Goal: Task Accomplishment & Management: Use online tool/utility

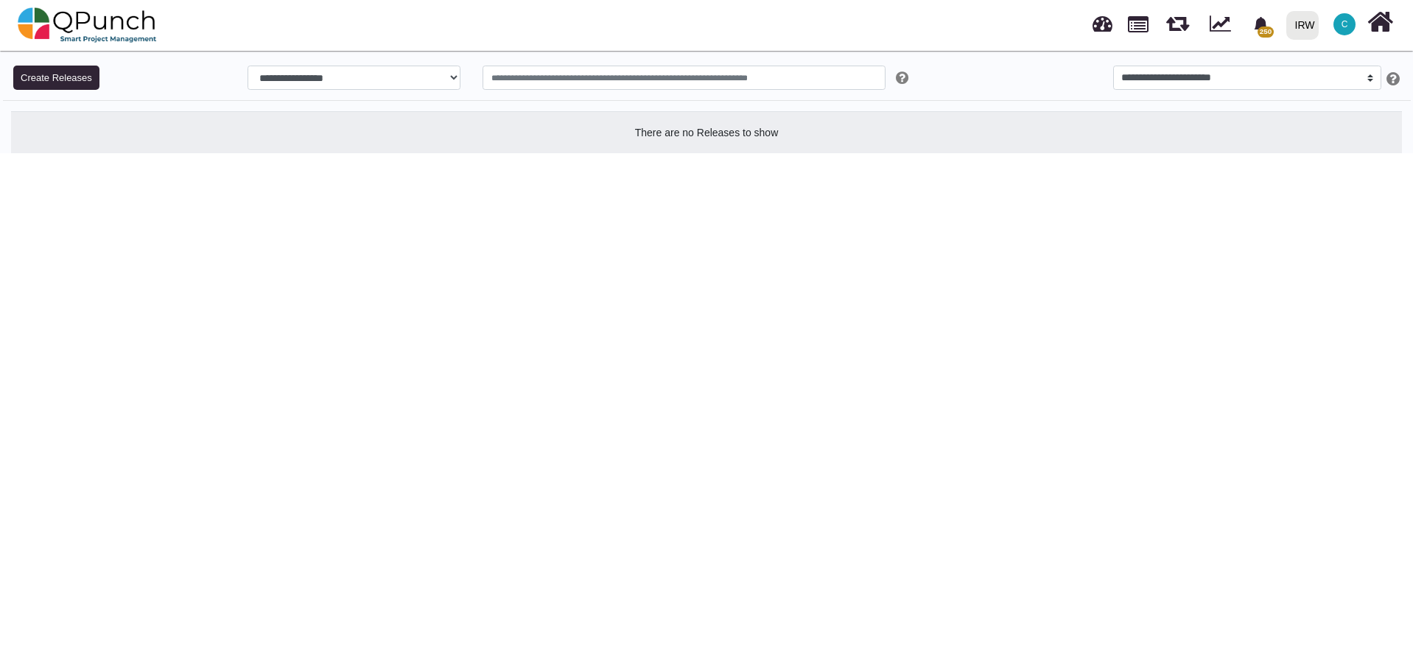
select select
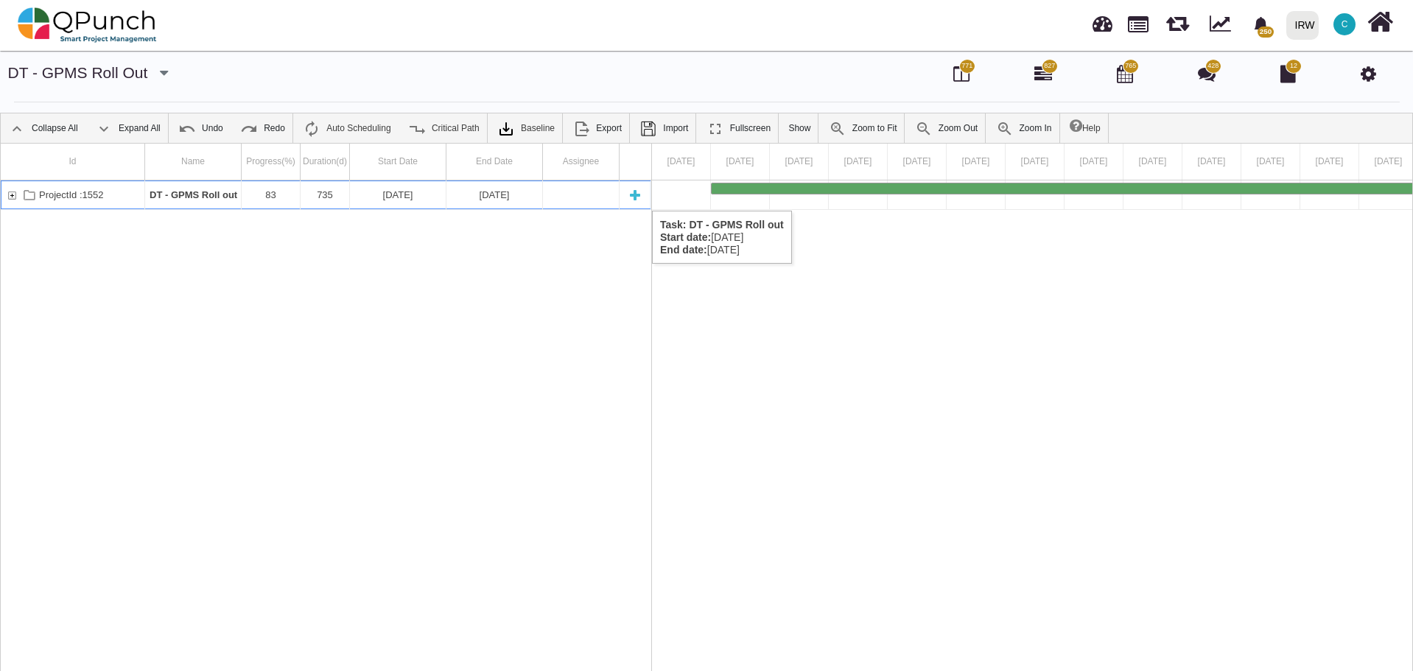
click at [13, 196] on div "ProjectId :1552" at bounding box center [11, 194] width 13 height 29
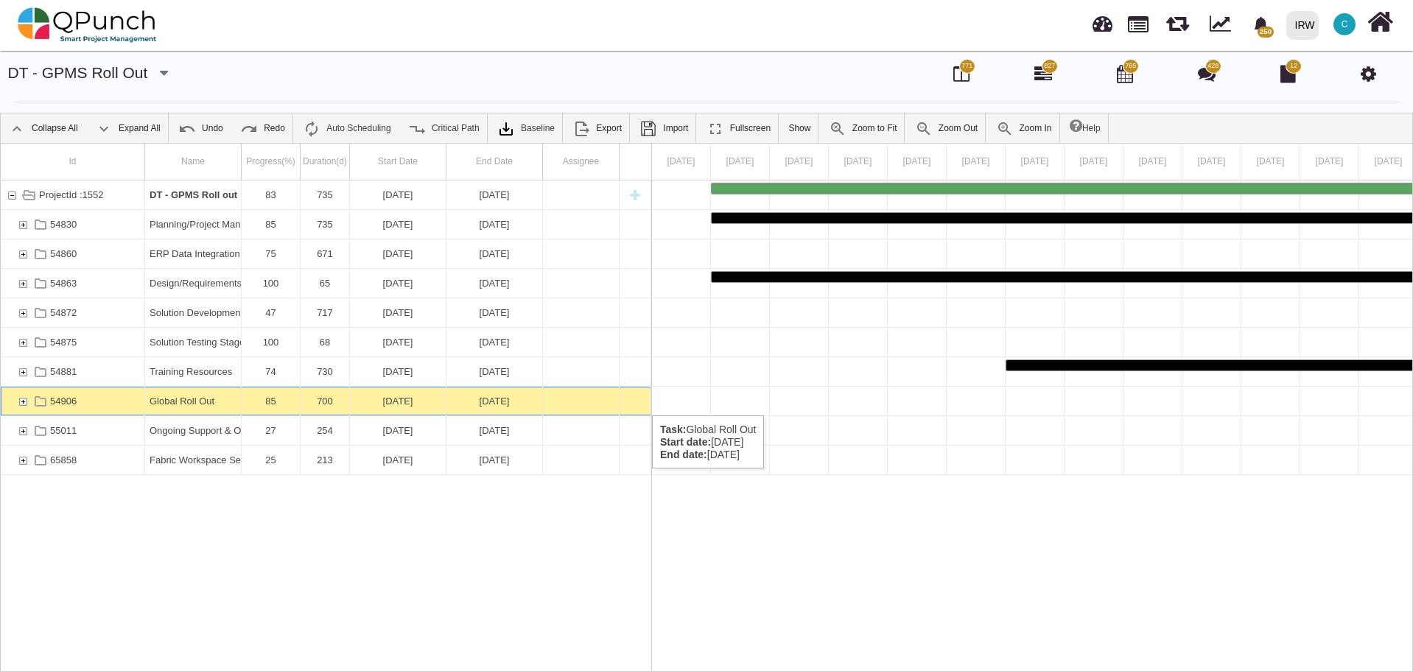
click at [24, 401] on div "54906" at bounding box center [22, 401] width 13 height 29
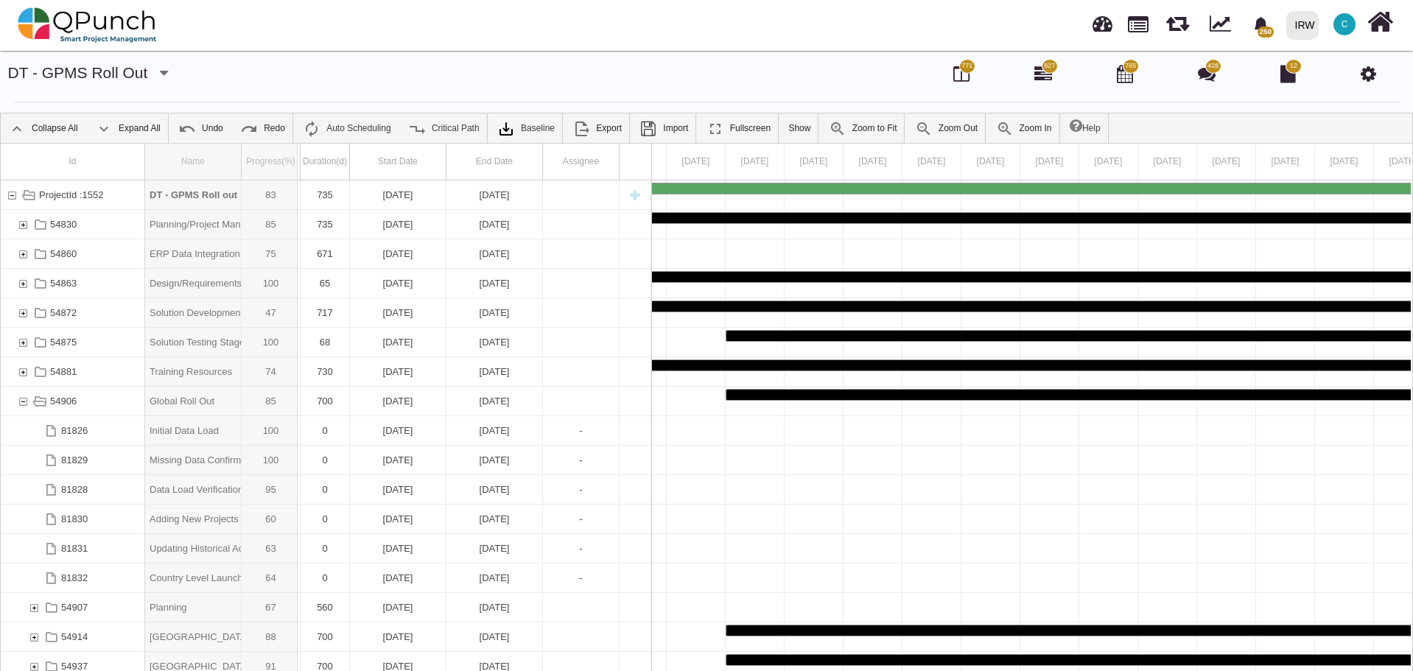
drag, startPoint x: 239, startPoint y: 168, endPoint x: 298, endPoint y: 179, distance: 59.2
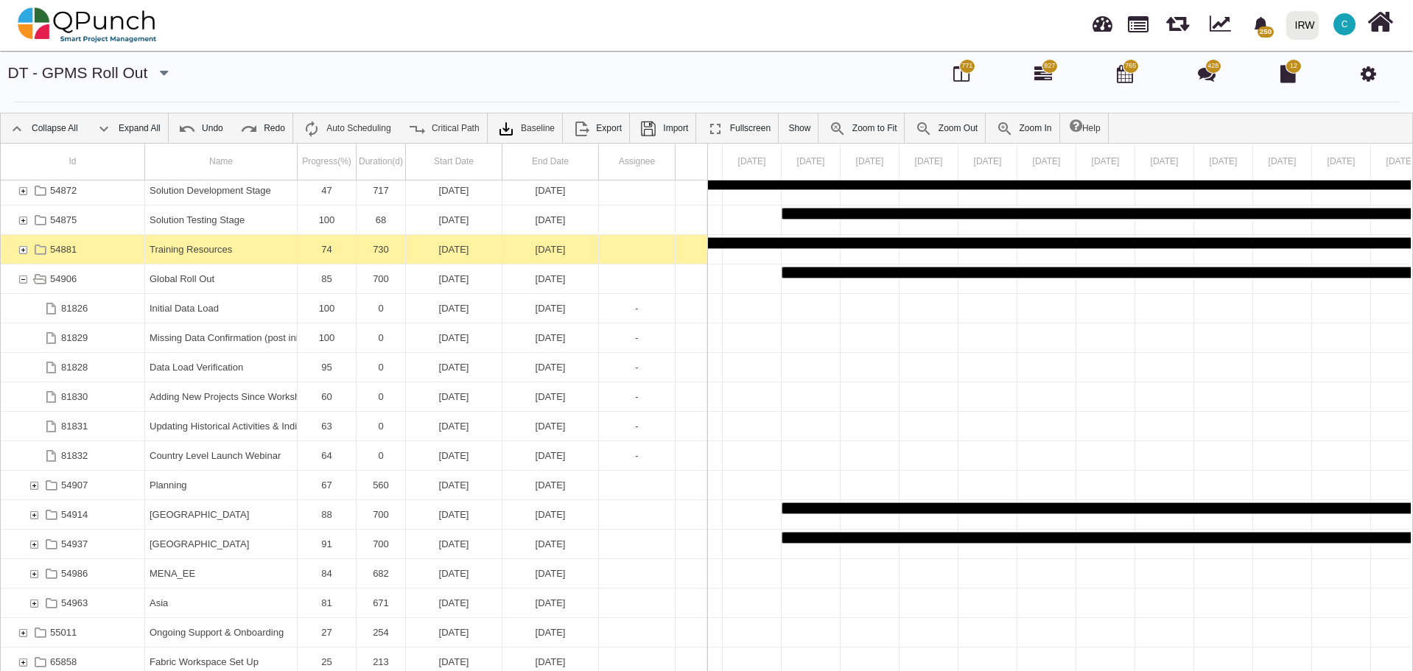
scroll to position [47, 0]
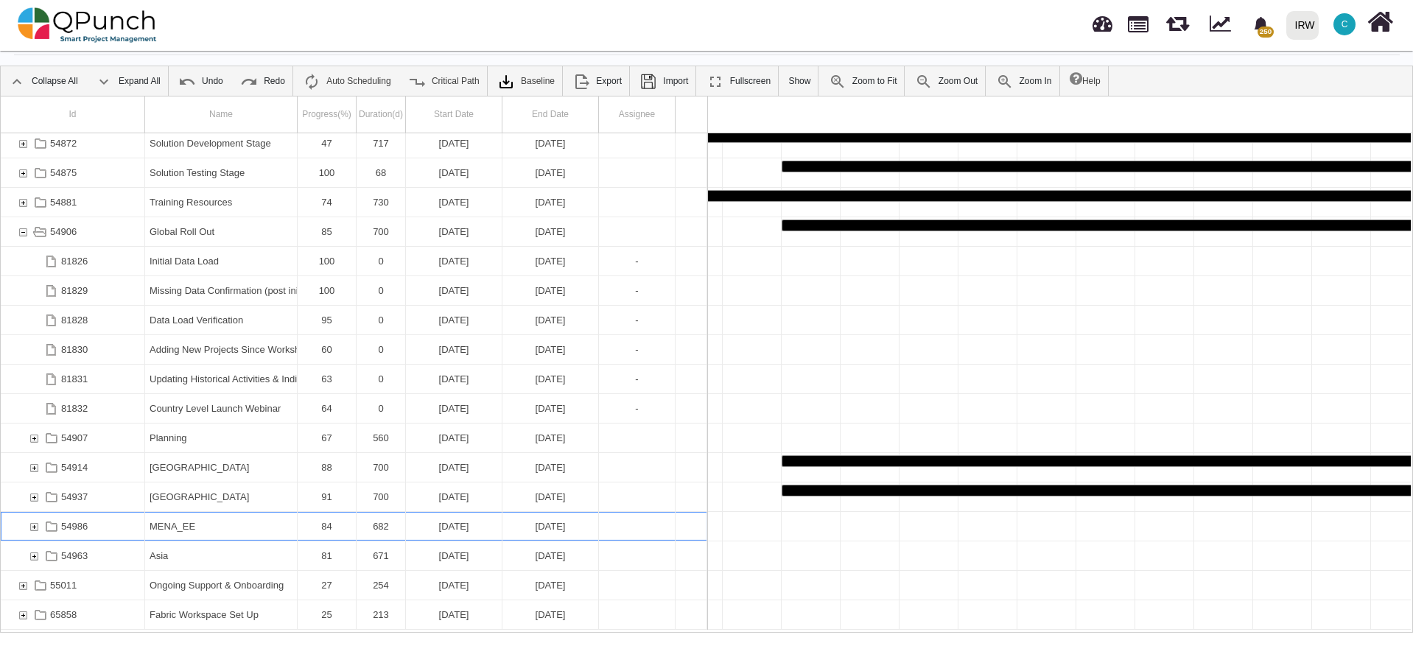
click at [35, 525] on div "54986" at bounding box center [33, 526] width 13 height 29
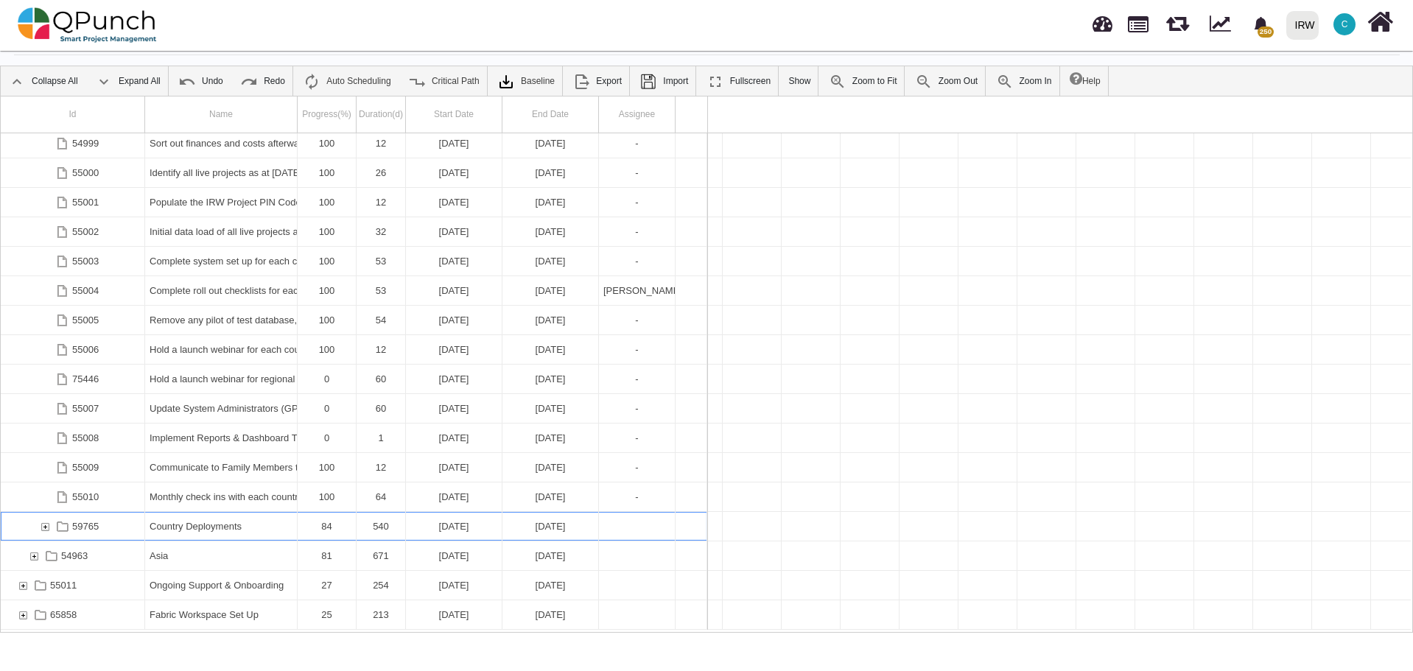
scroll to position [0, 11478]
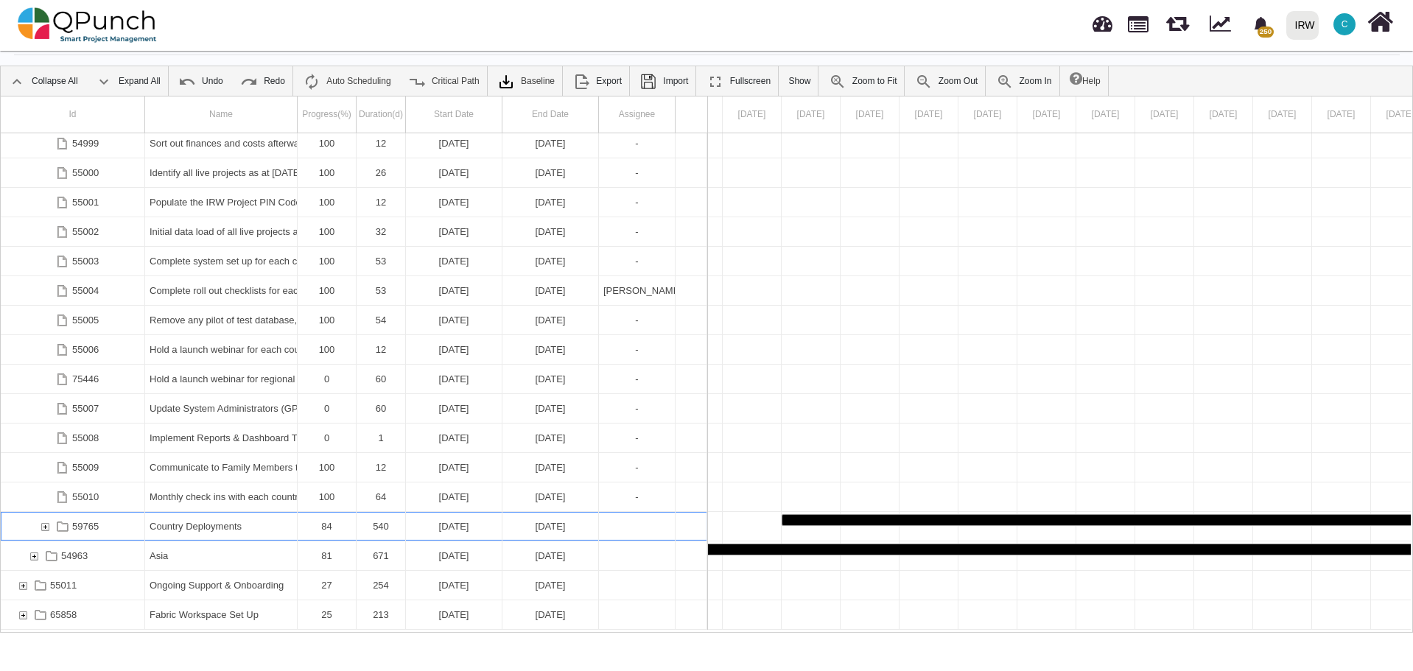
click at [45, 525] on div "59765" at bounding box center [44, 526] width 13 height 29
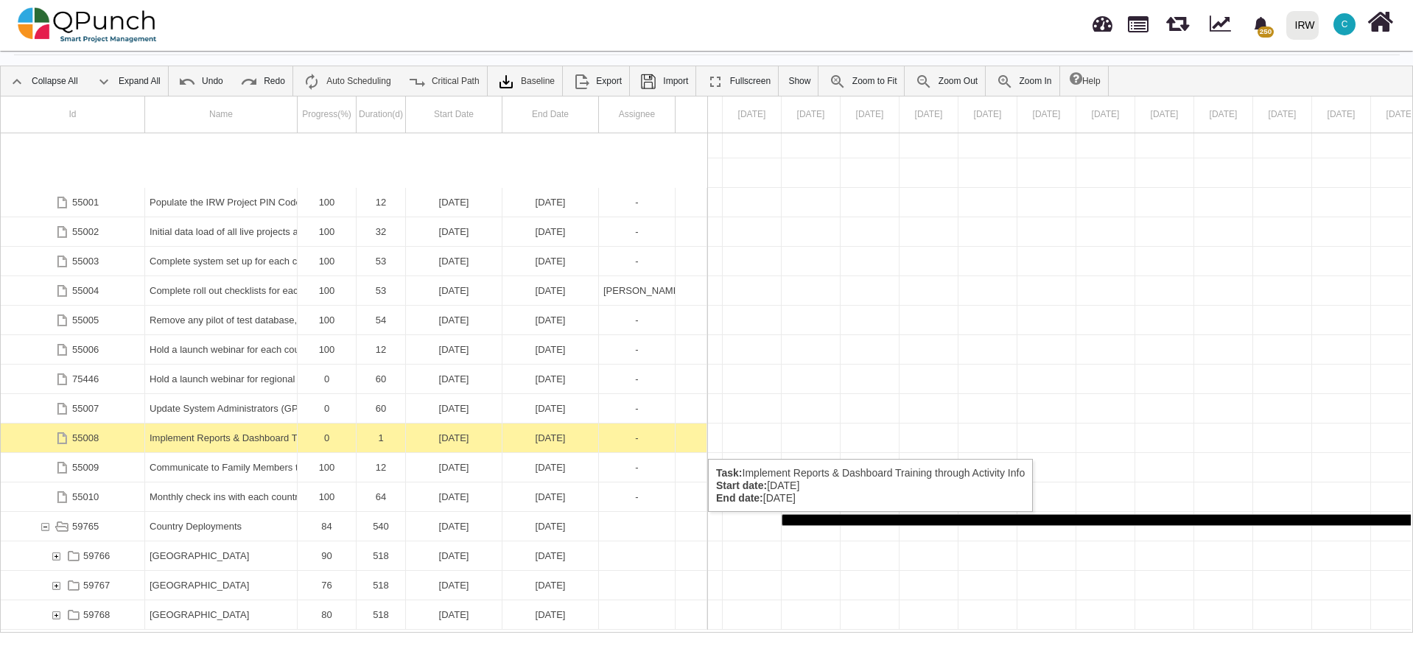
scroll to position [1154, 0]
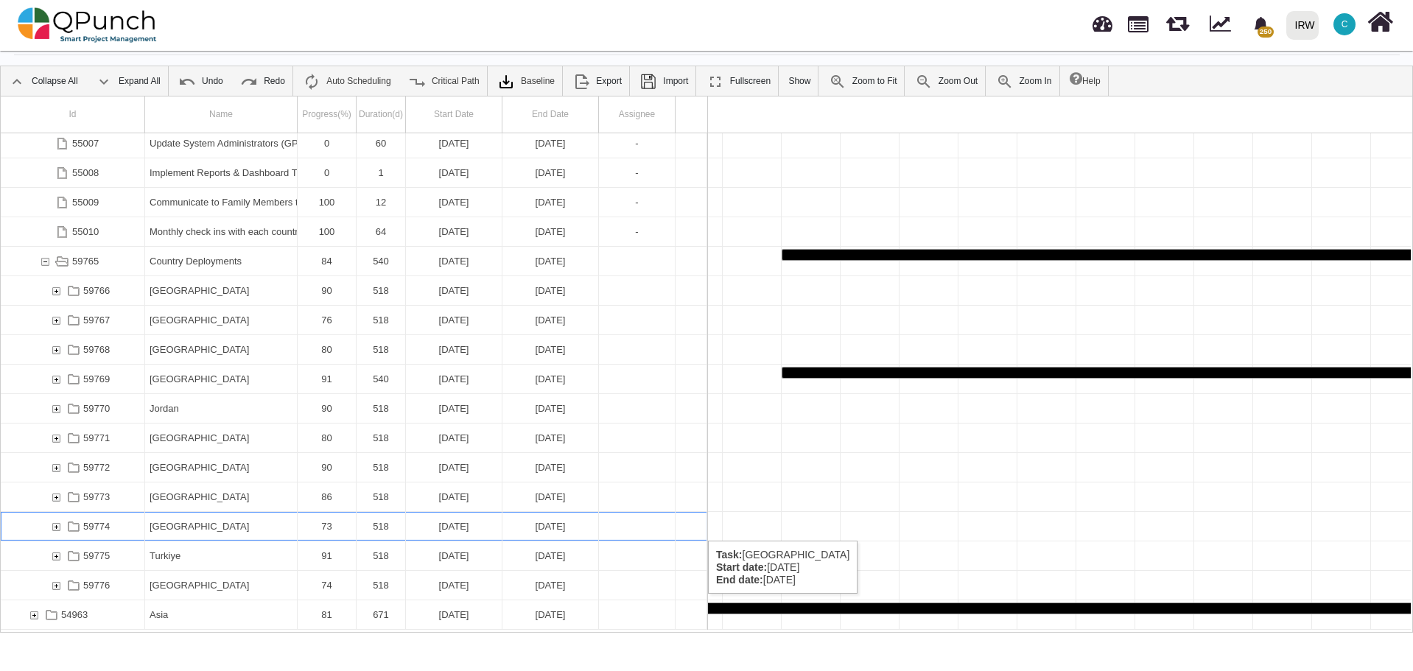
click at [57, 526] on div "59774" at bounding box center [55, 526] width 13 height 29
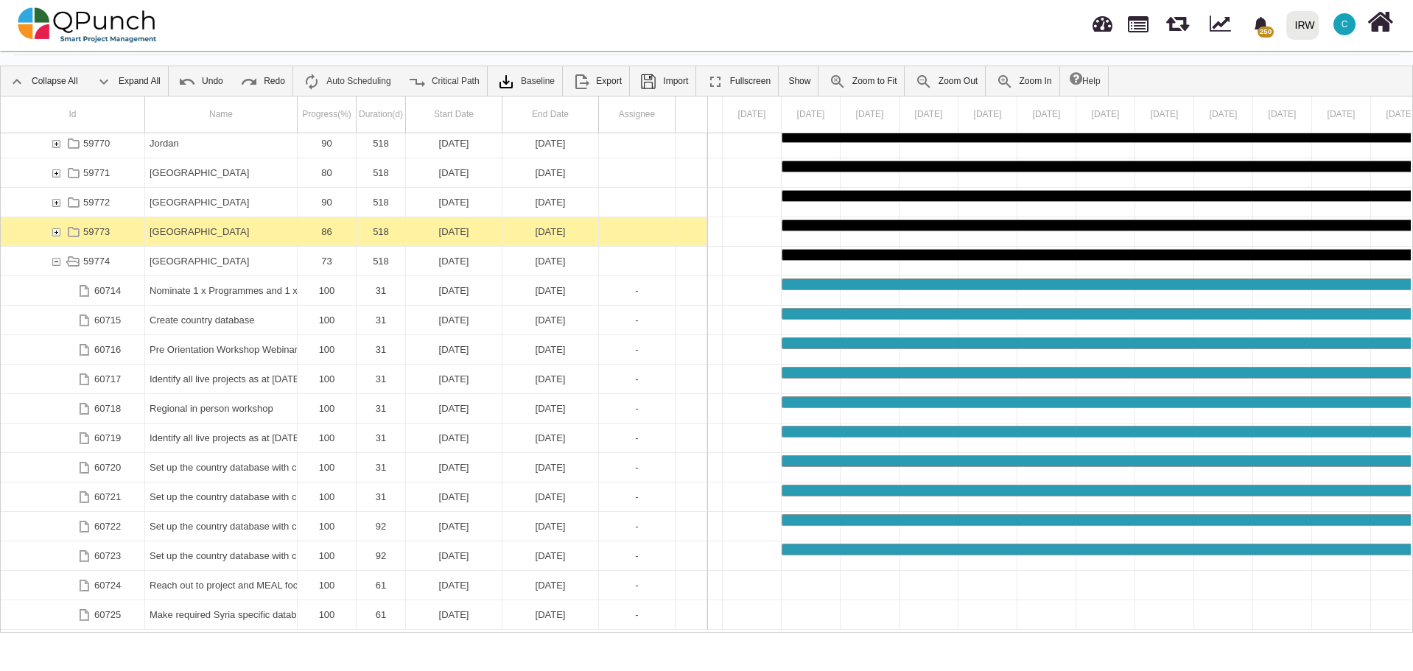
scroll to position [0, 0]
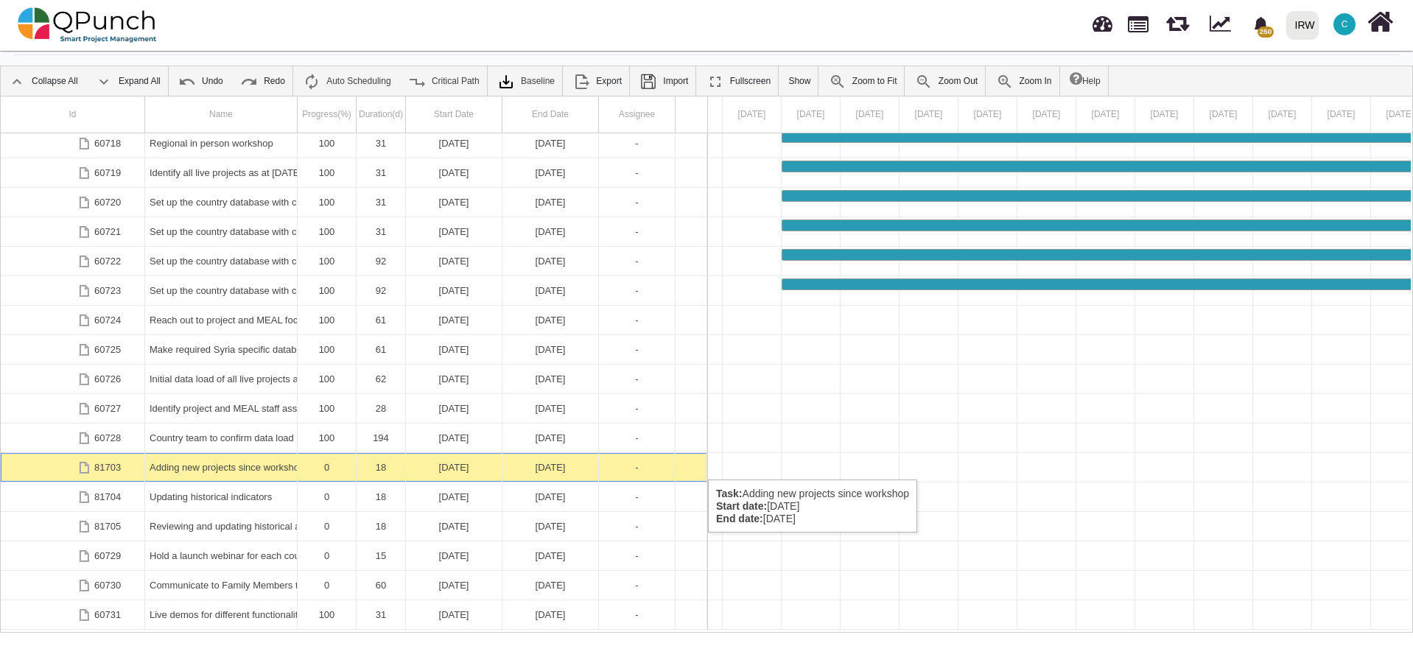
click at [220, 465] on div "Adding new projects since workshop" at bounding box center [221, 467] width 143 height 29
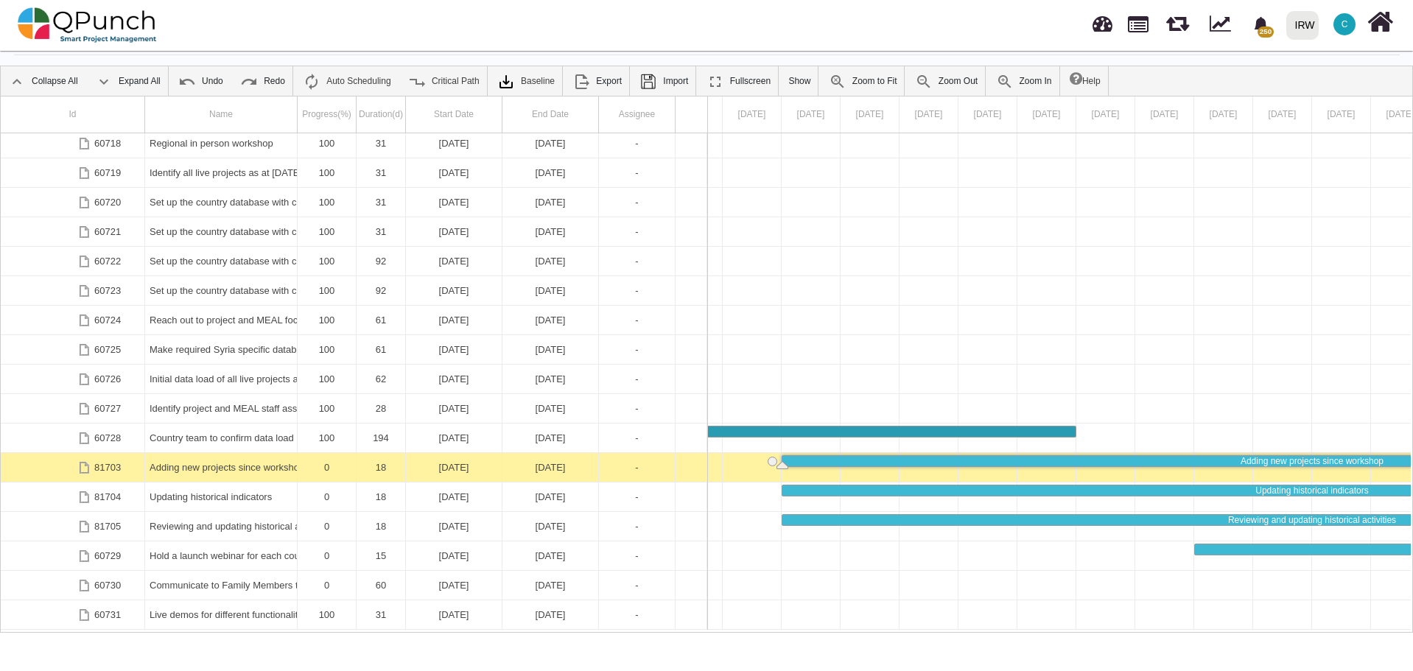
click at [220, 465] on div "Adding new projects since workshop" at bounding box center [221, 467] width 143 height 29
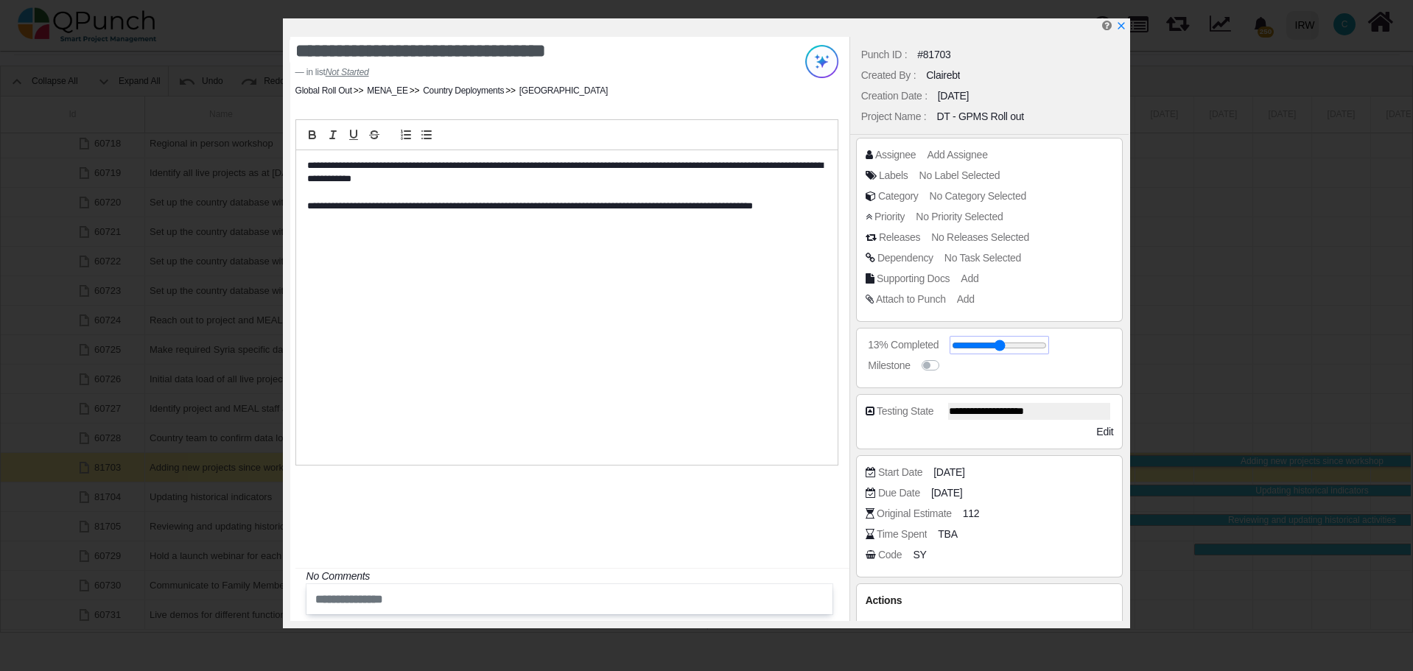
type input "**"
click at [963, 346] on input "range" at bounding box center [999, 346] width 95 height 6
click at [1124, 30] on icon "x" at bounding box center [1121, 27] width 8 height 8
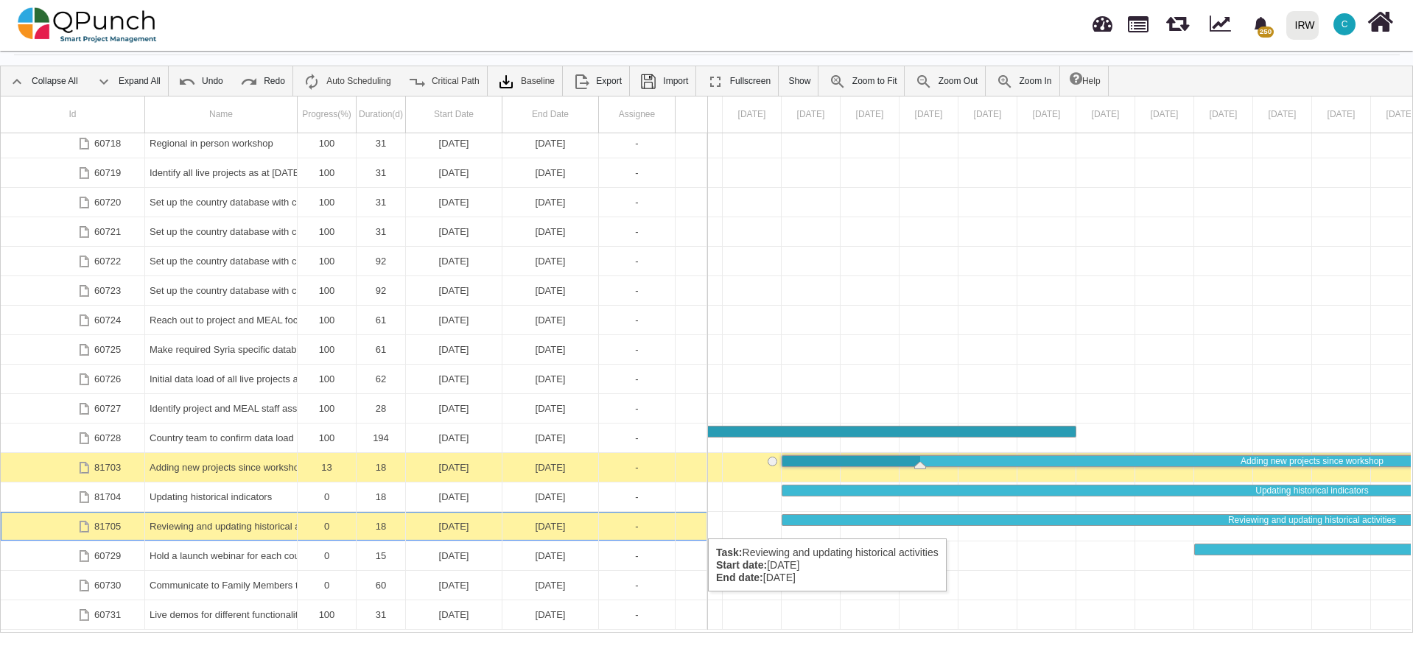
click at [228, 524] on div "Reviewing and updating historical activities" at bounding box center [221, 526] width 143 height 29
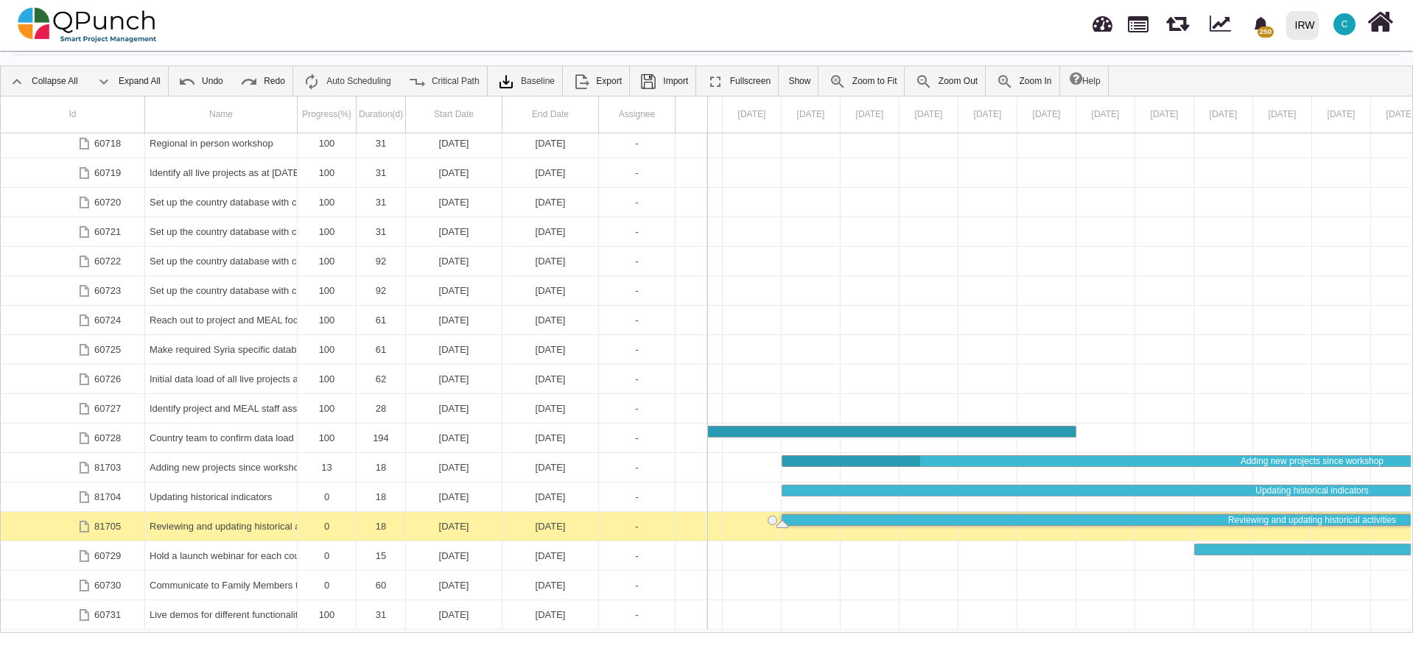
click at [228, 524] on div "Reviewing and updating historical activities" at bounding box center [221, 526] width 143 height 29
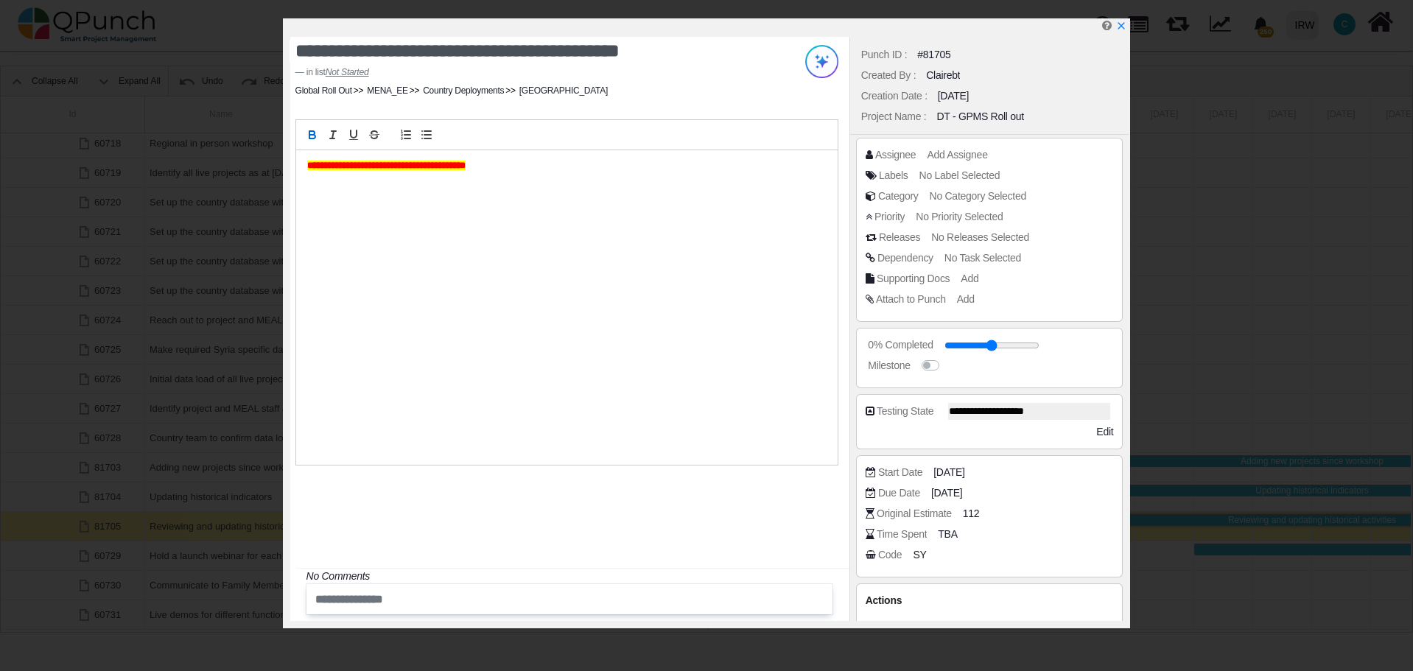
click at [304, 166] on div "**********" at bounding box center [566, 307] width 541 height 315
copy p "**********"
click at [543, 508] on div "**********" at bounding box center [569, 329] width 559 height 584
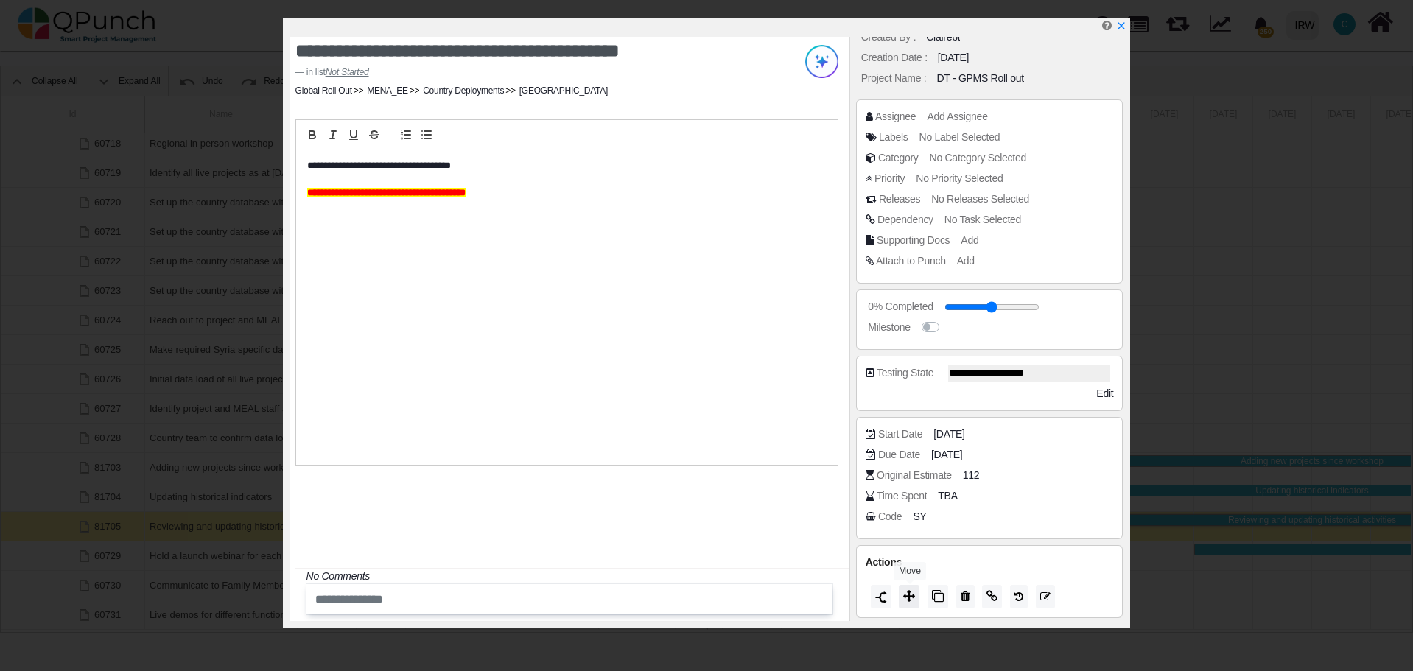
click at [907, 598] on icon at bounding box center [909, 596] width 12 height 12
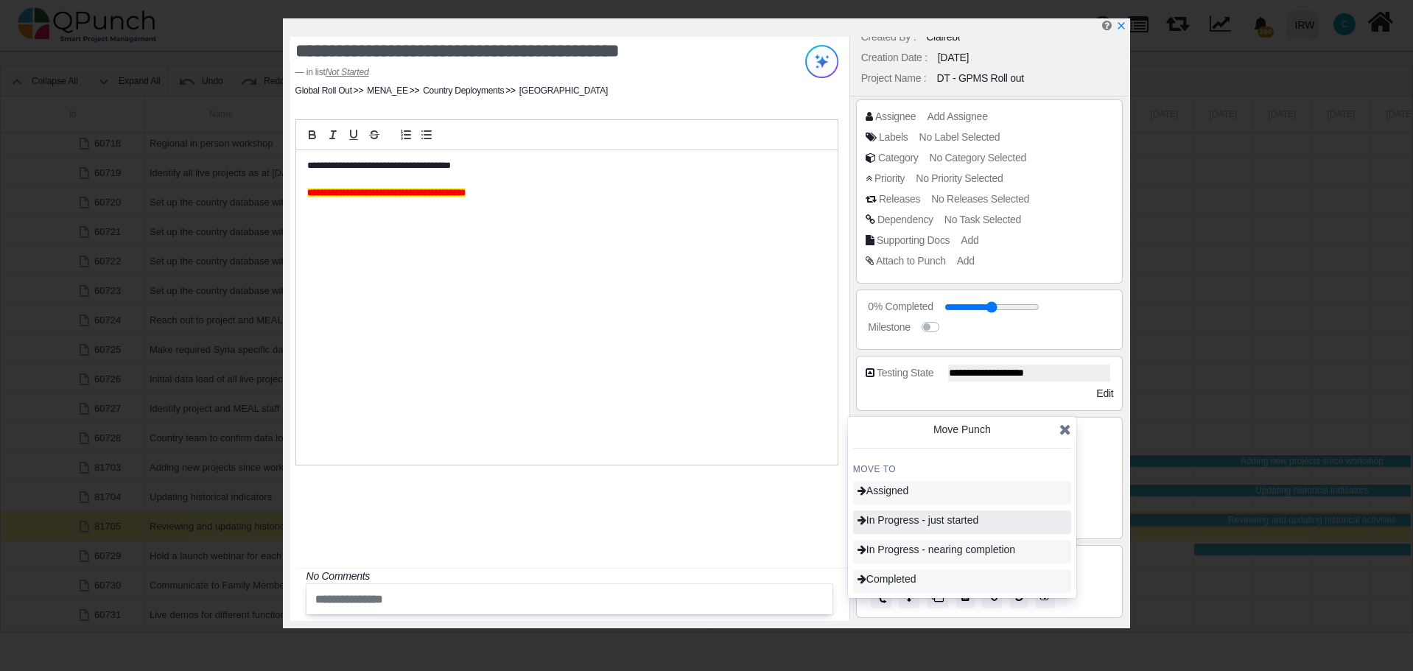
click at [910, 519] on span "In Progress - just started" at bounding box center [919, 520] width 122 height 12
type input "**"
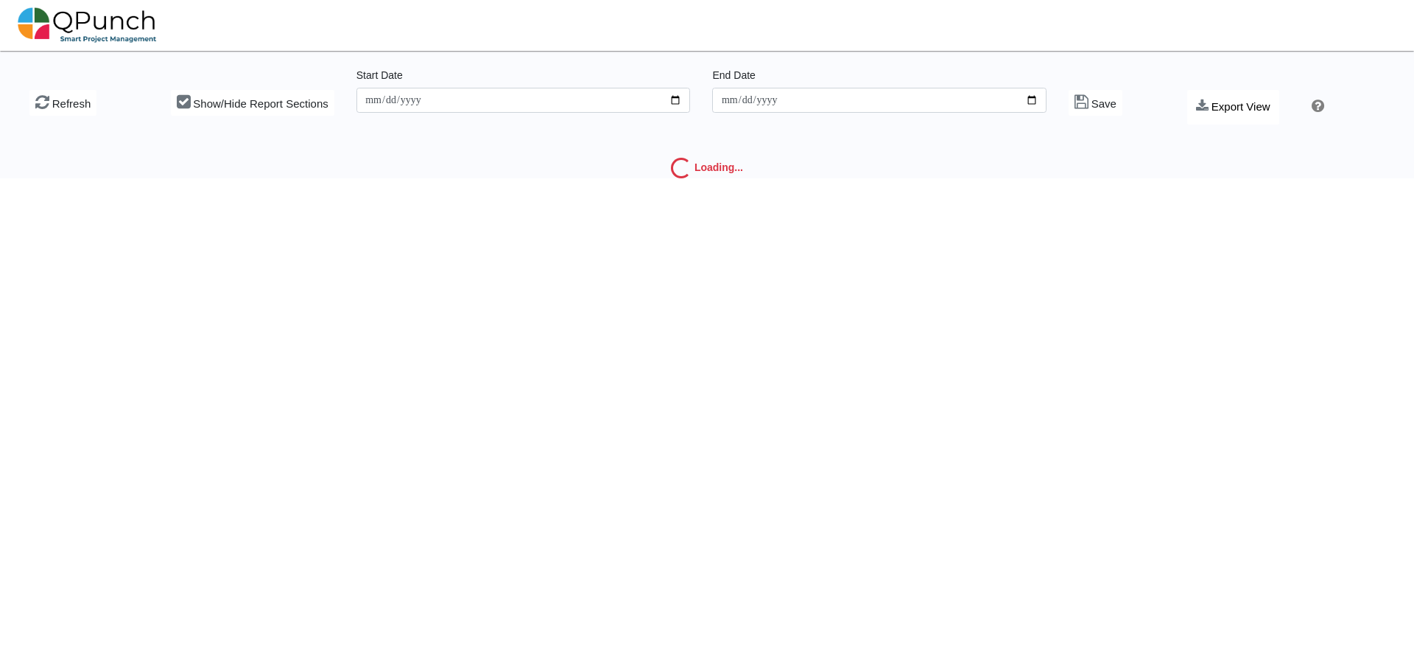
type input "**********"
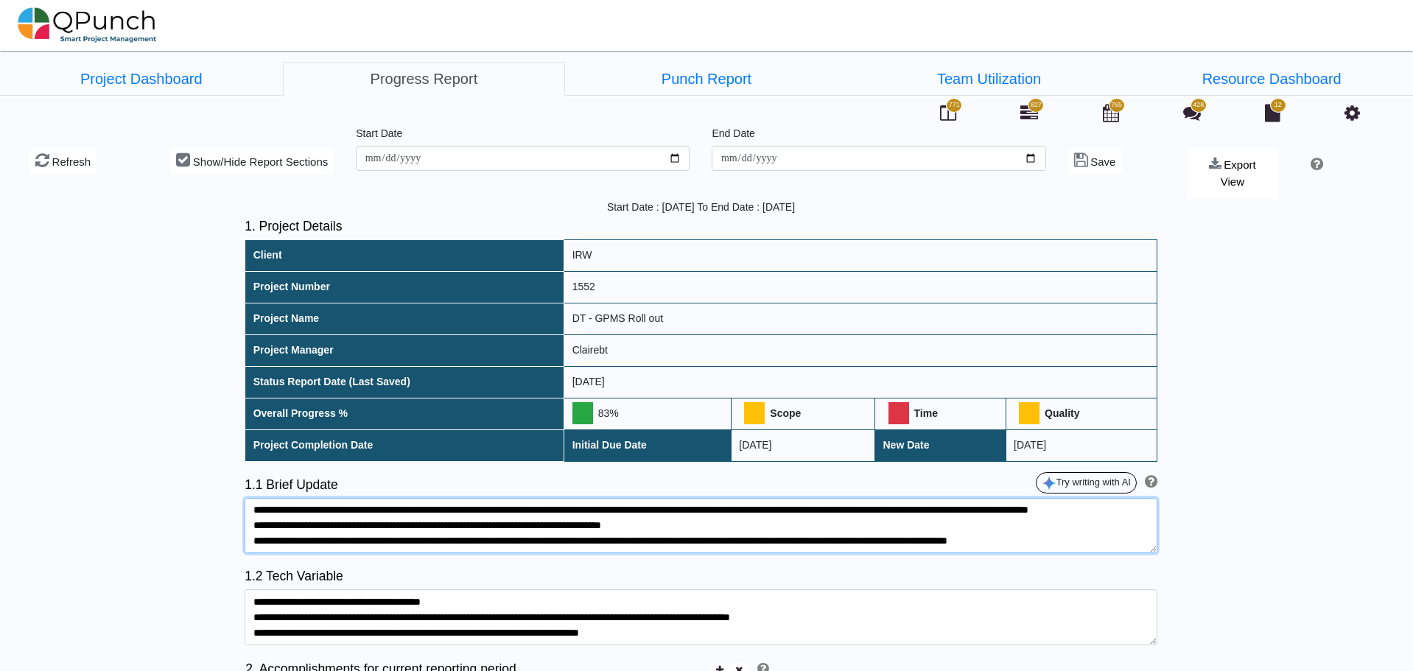
click at [719, 526] on textarea at bounding box center [701, 526] width 913 height 56
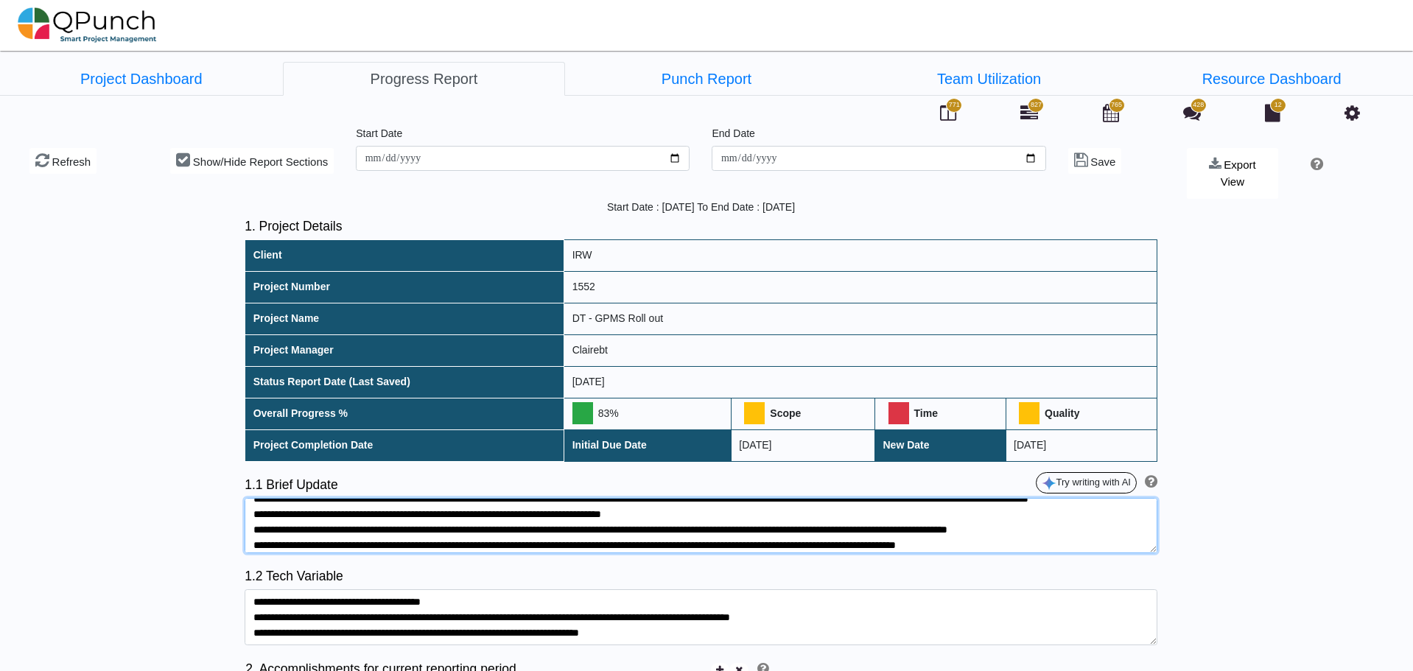
scroll to position [27, 0]
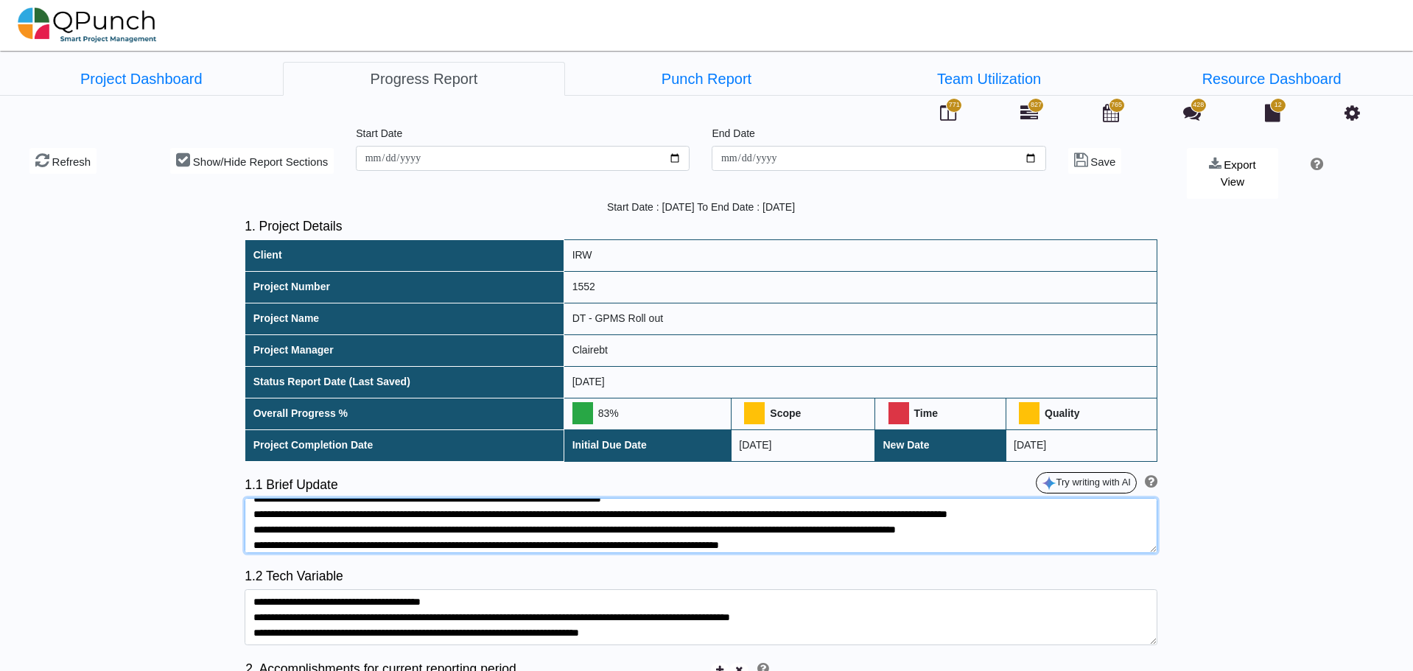
drag, startPoint x: 855, startPoint y: 530, endPoint x: 866, endPoint y: 559, distance: 31.5
click at [857, 530] on textarea at bounding box center [701, 526] width 913 height 56
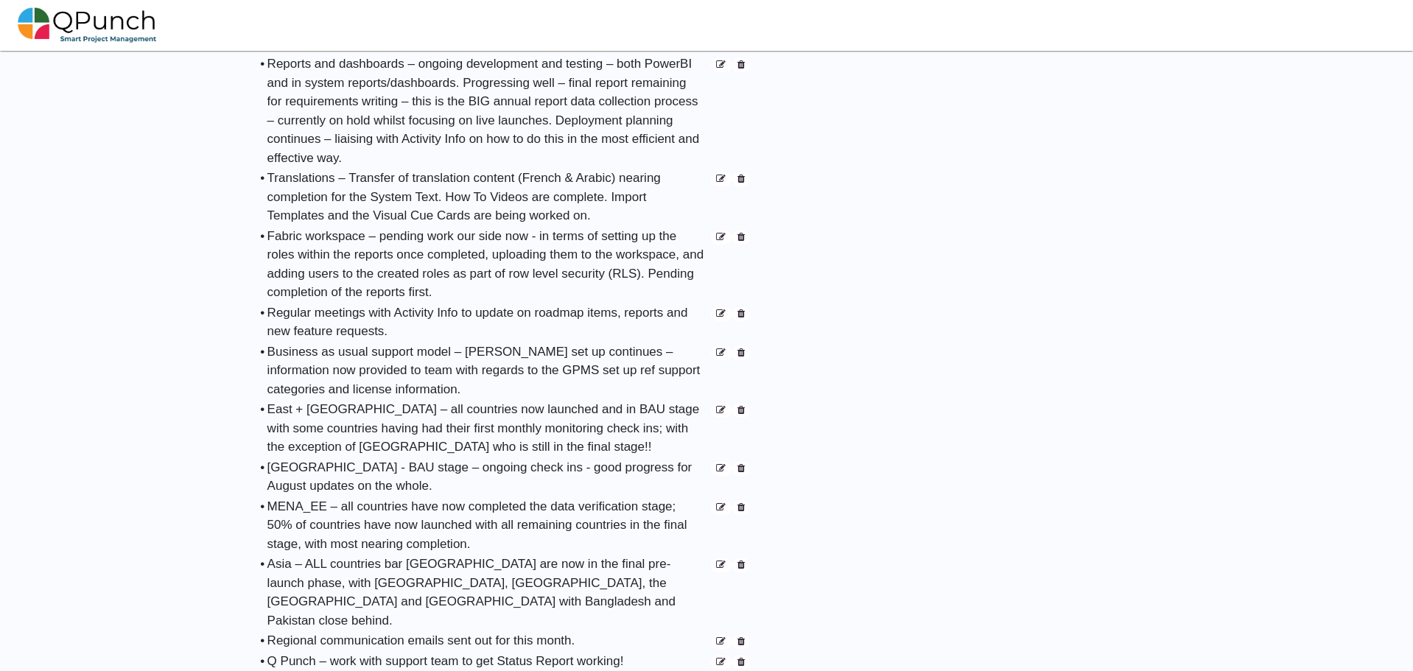
scroll to position [663, 0]
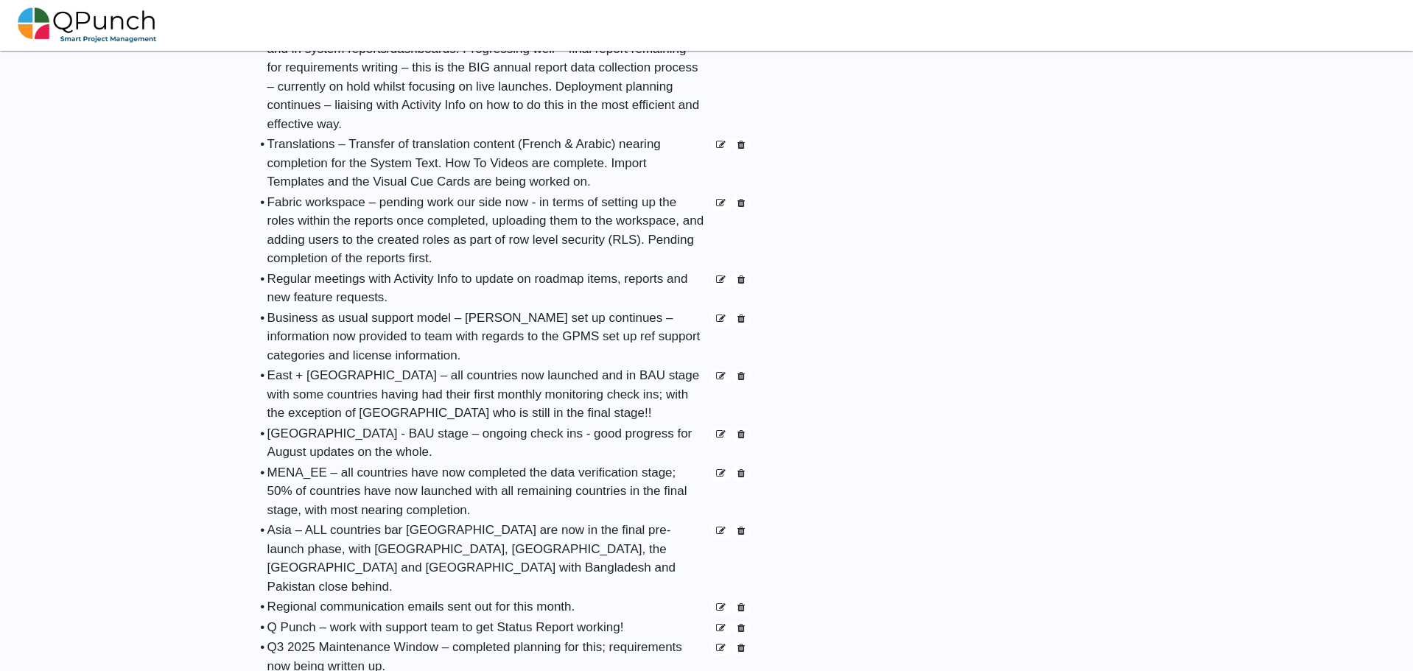
type textarea "**********"
click at [555, 536] on div "Asia – ALL countries bar Afghanistan are now in the final pre-launch phase, wit…" at bounding box center [488, 558] width 442 height 75
click at [719, 527] on icon at bounding box center [721, 532] width 10 height 10
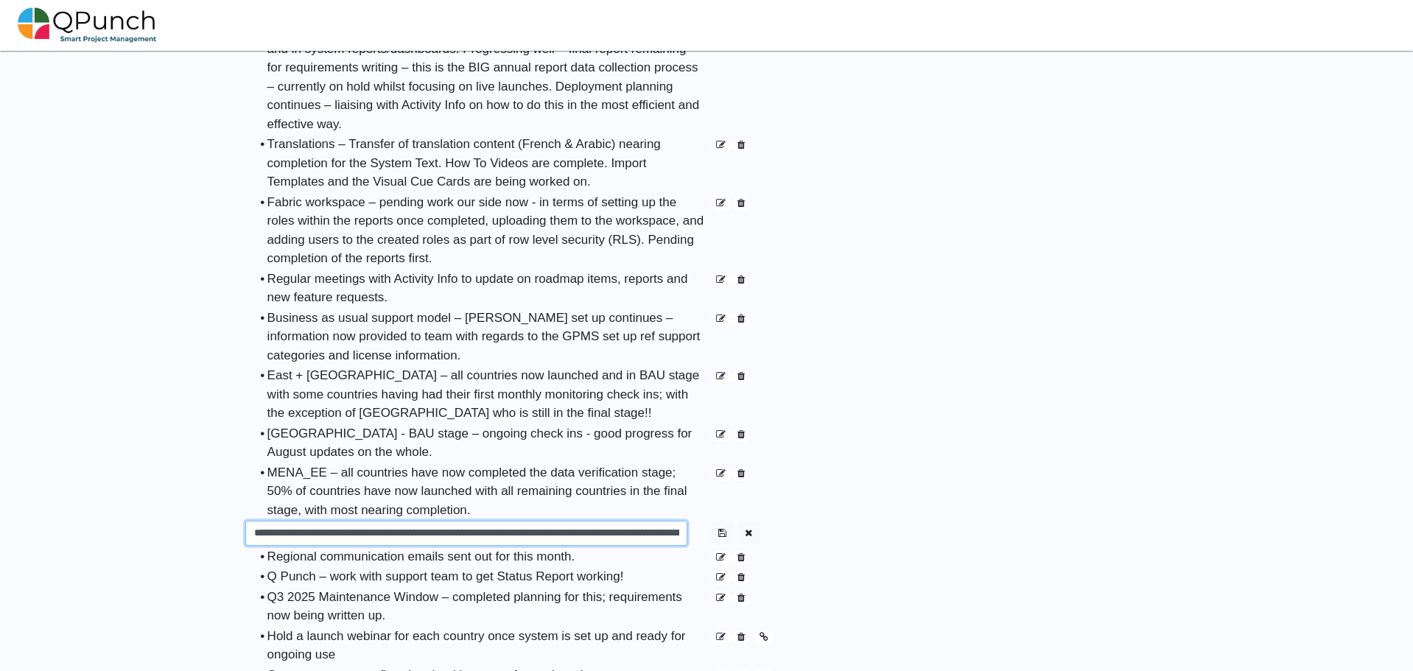
click at [643, 521] on input "**********" at bounding box center [466, 533] width 442 height 25
click at [541, 521] on input "**********" at bounding box center [466, 533] width 442 height 25
type input "**********"
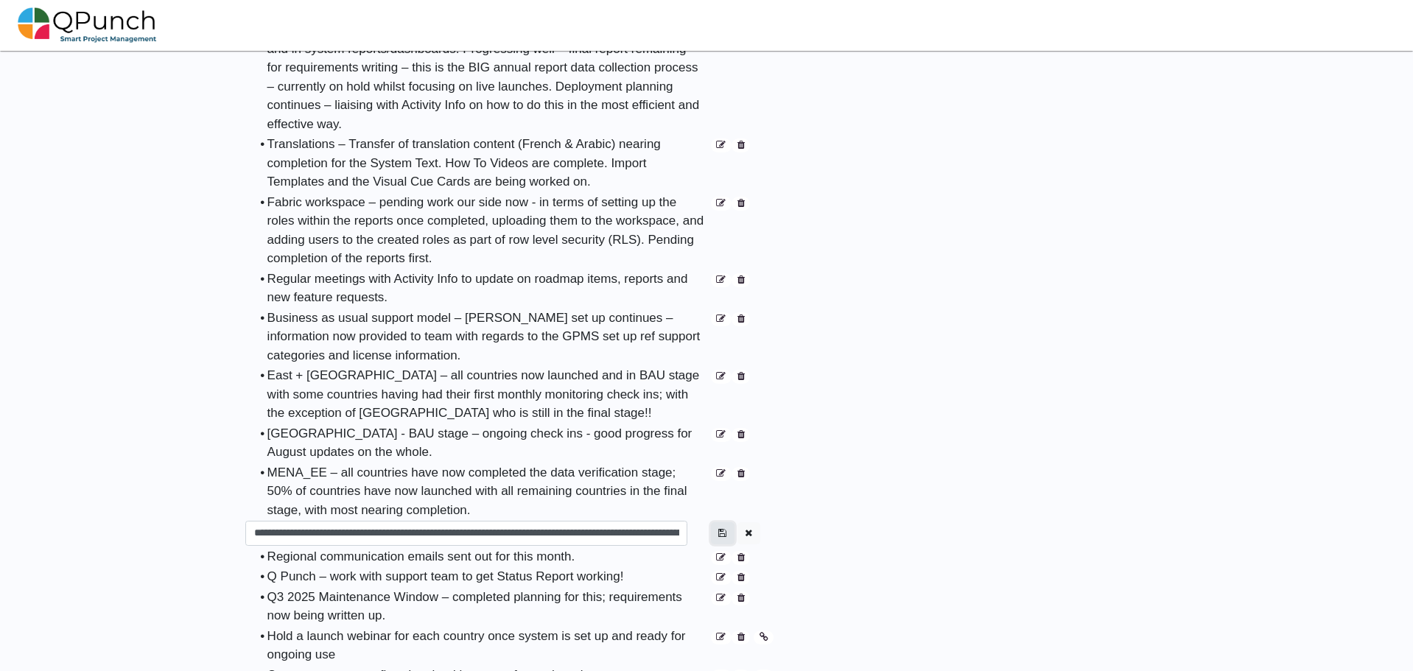
click at [723, 528] on icon "button" at bounding box center [722, 533] width 8 height 10
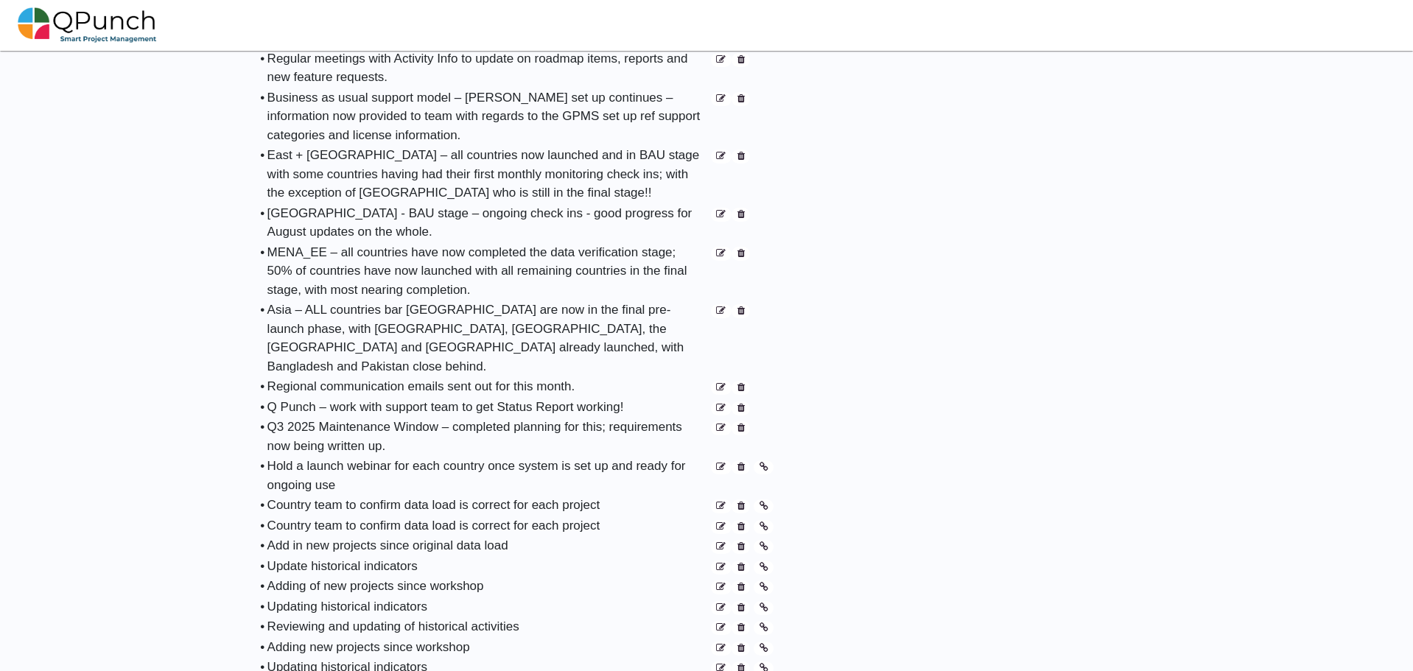
scroll to position [958, 0]
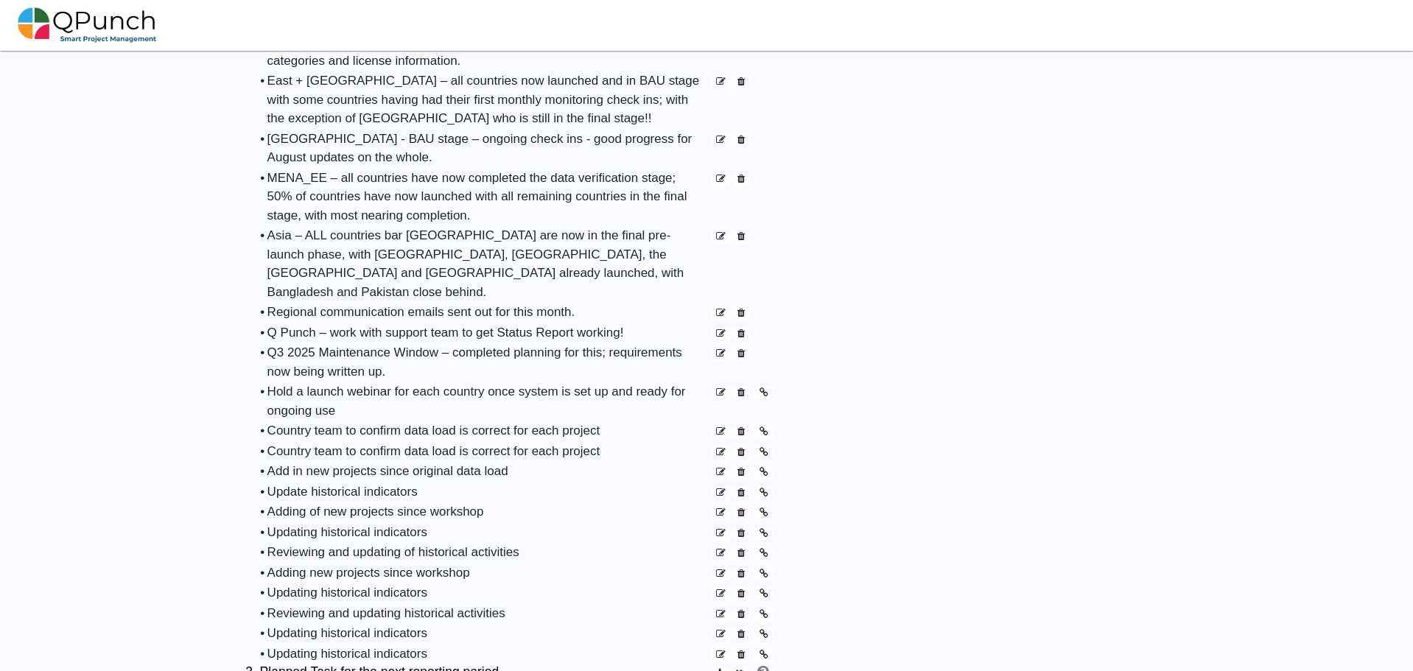
click at [740, 388] on icon at bounding box center [740, 393] width 7 height 10
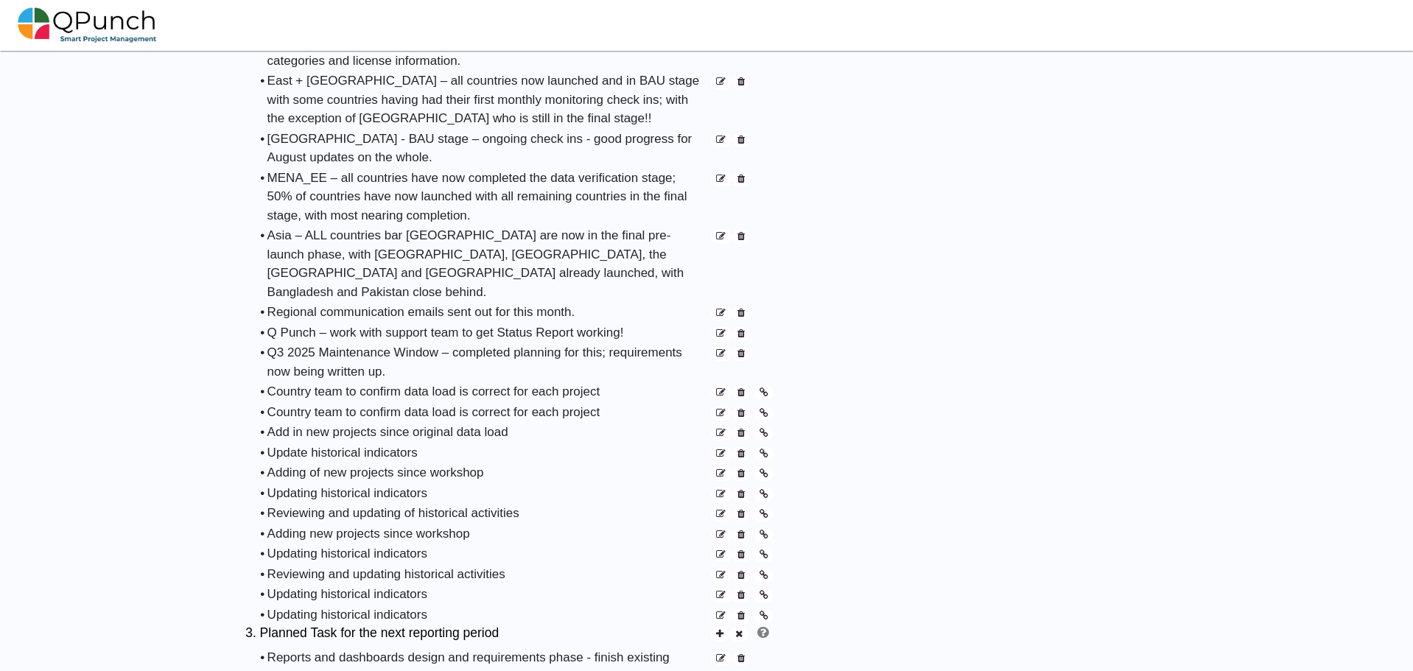
click at [740, 388] on icon at bounding box center [740, 393] width 7 height 10
click at [740, 409] on icon at bounding box center [740, 414] width 7 height 10
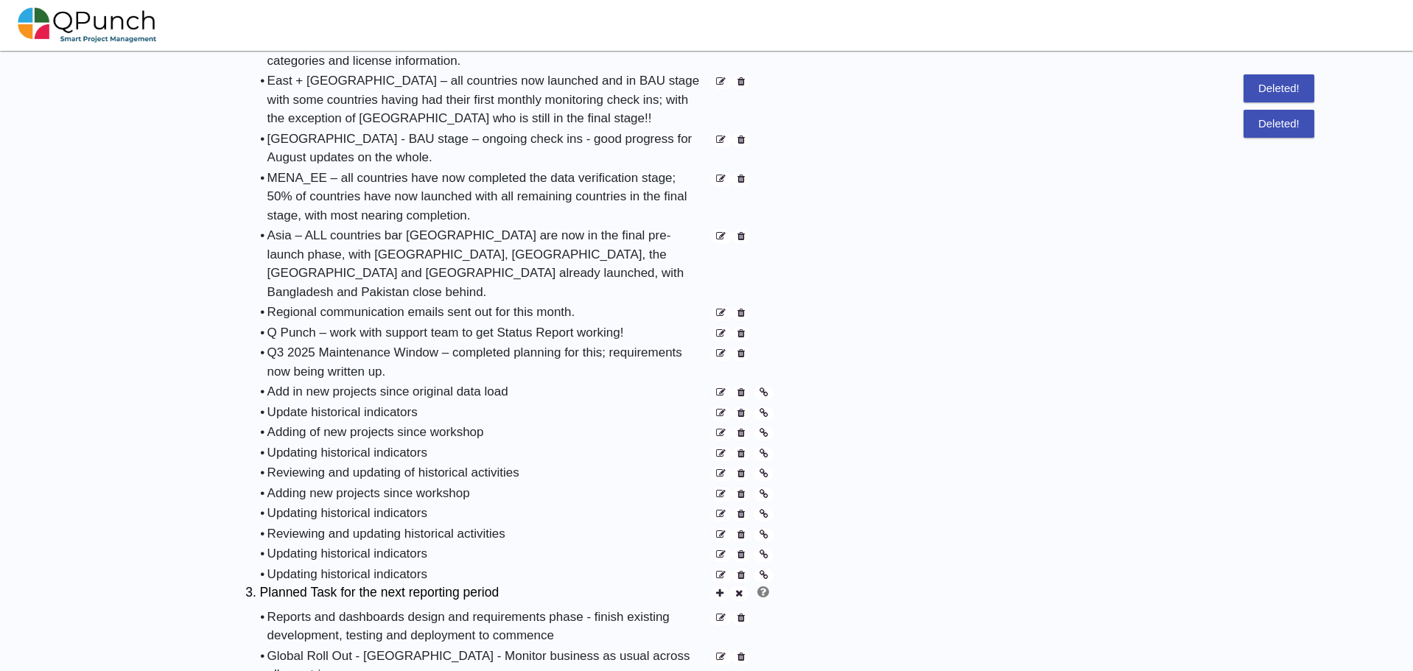
click at [740, 388] on icon at bounding box center [740, 393] width 7 height 10
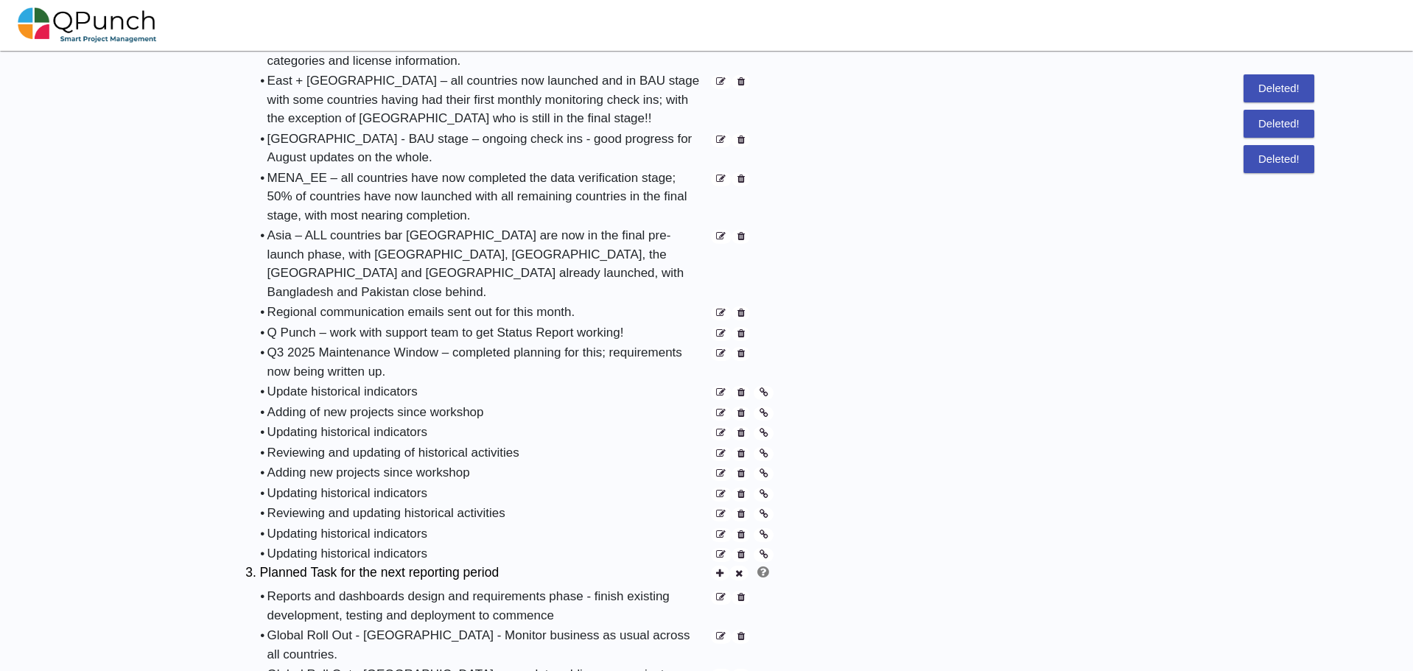
click at [740, 388] on icon at bounding box center [740, 393] width 7 height 10
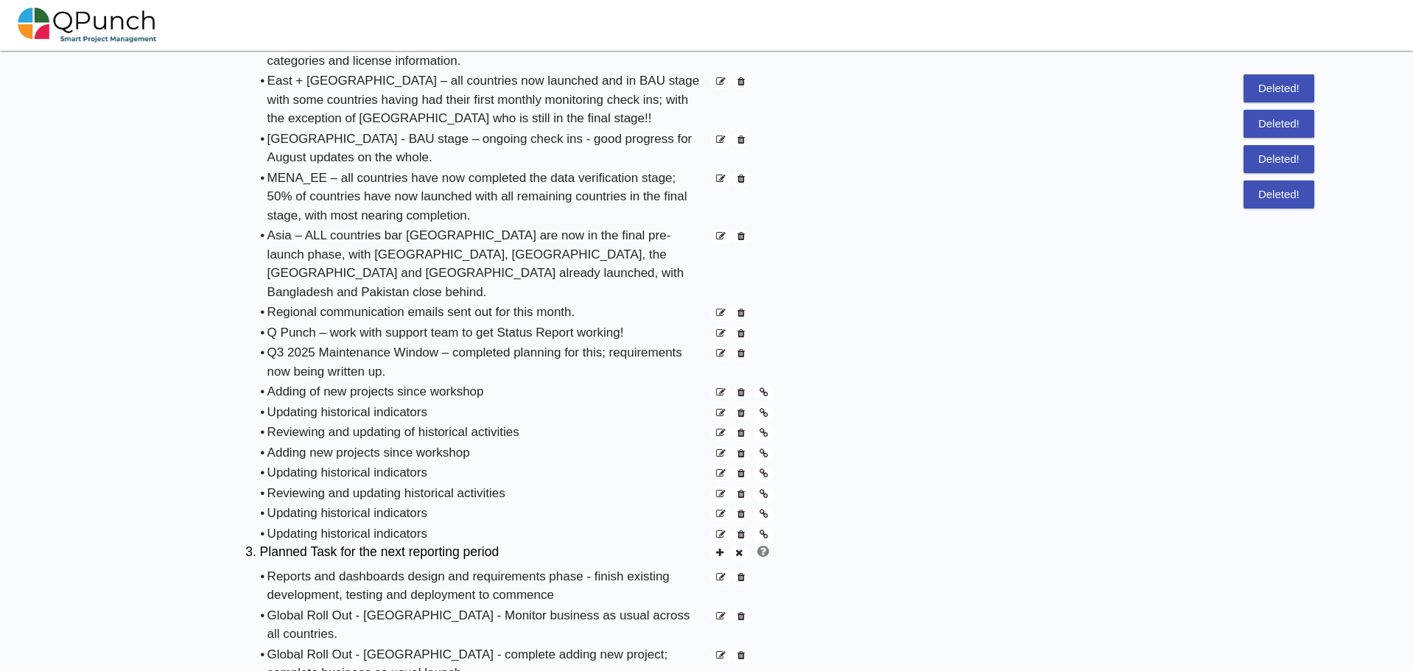
click at [740, 388] on icon at bounding box center [740, 393] width 7 height 10
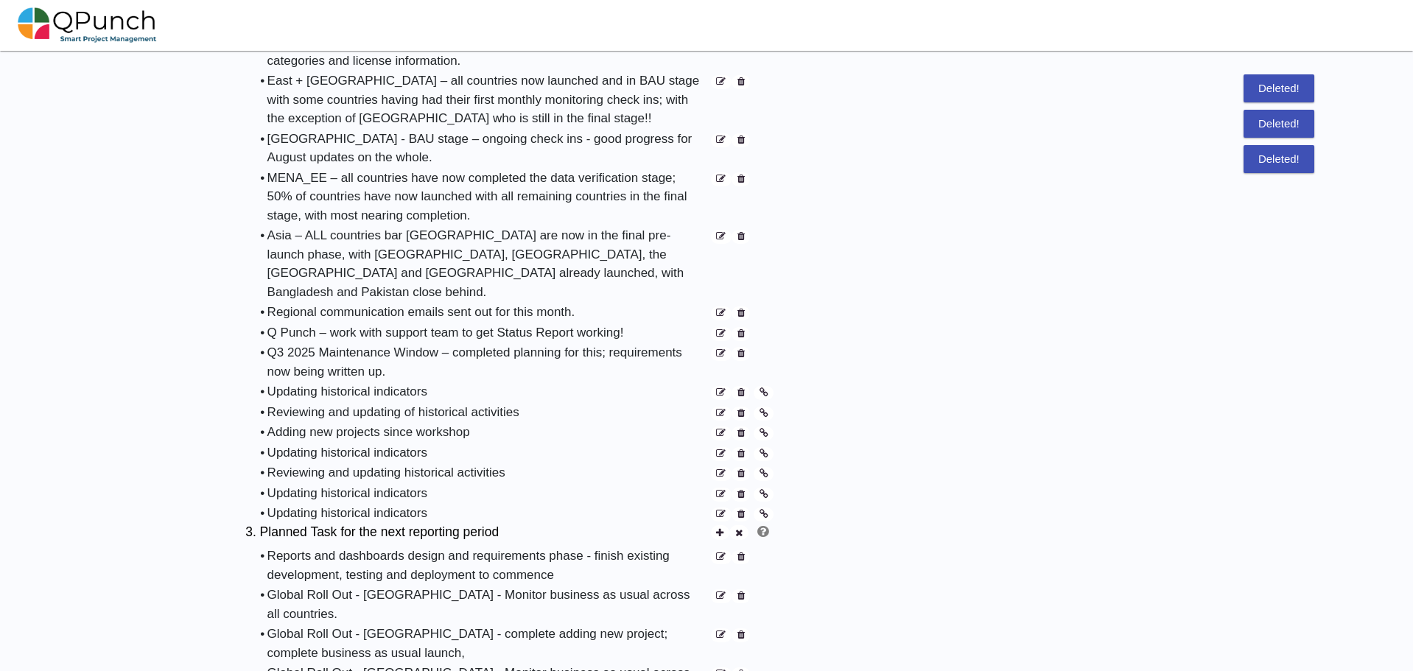
click at [740, 388] on icon at bounding box center [740, 393] width 7 height 10
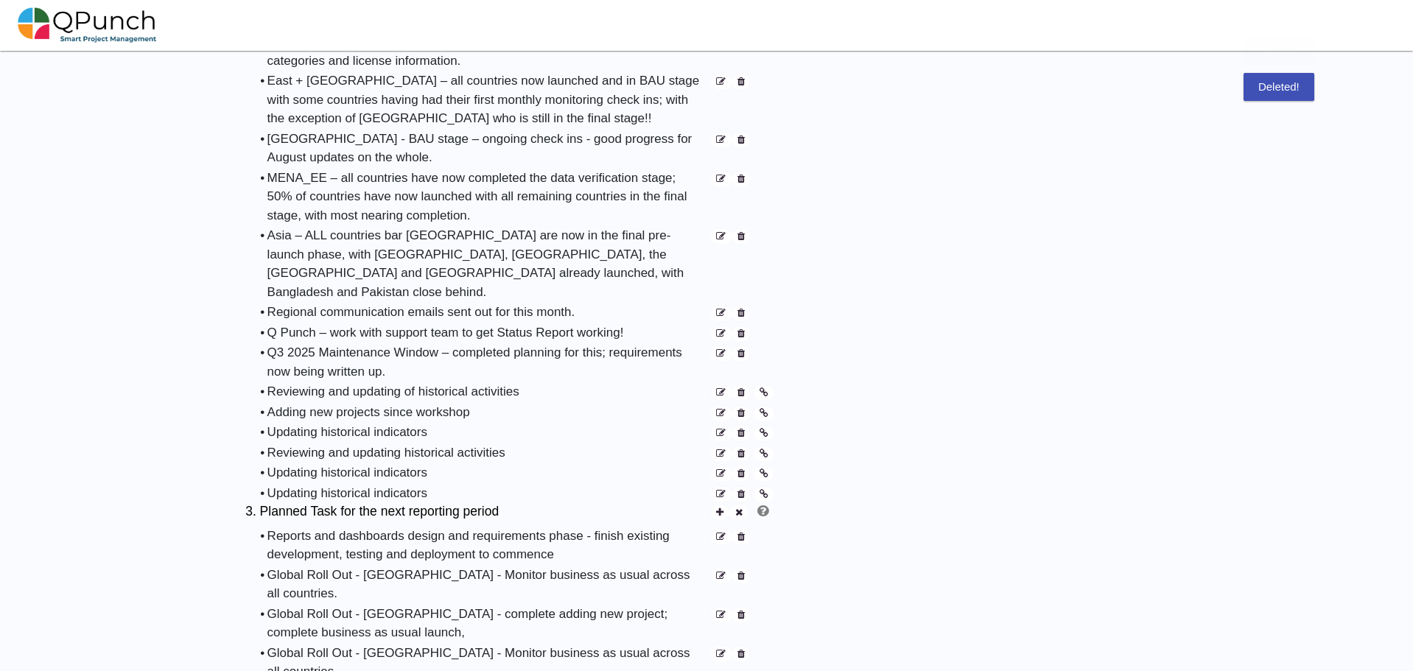
click at [740, 388] on icon at bounding box center [740, 393] width 7 height 10
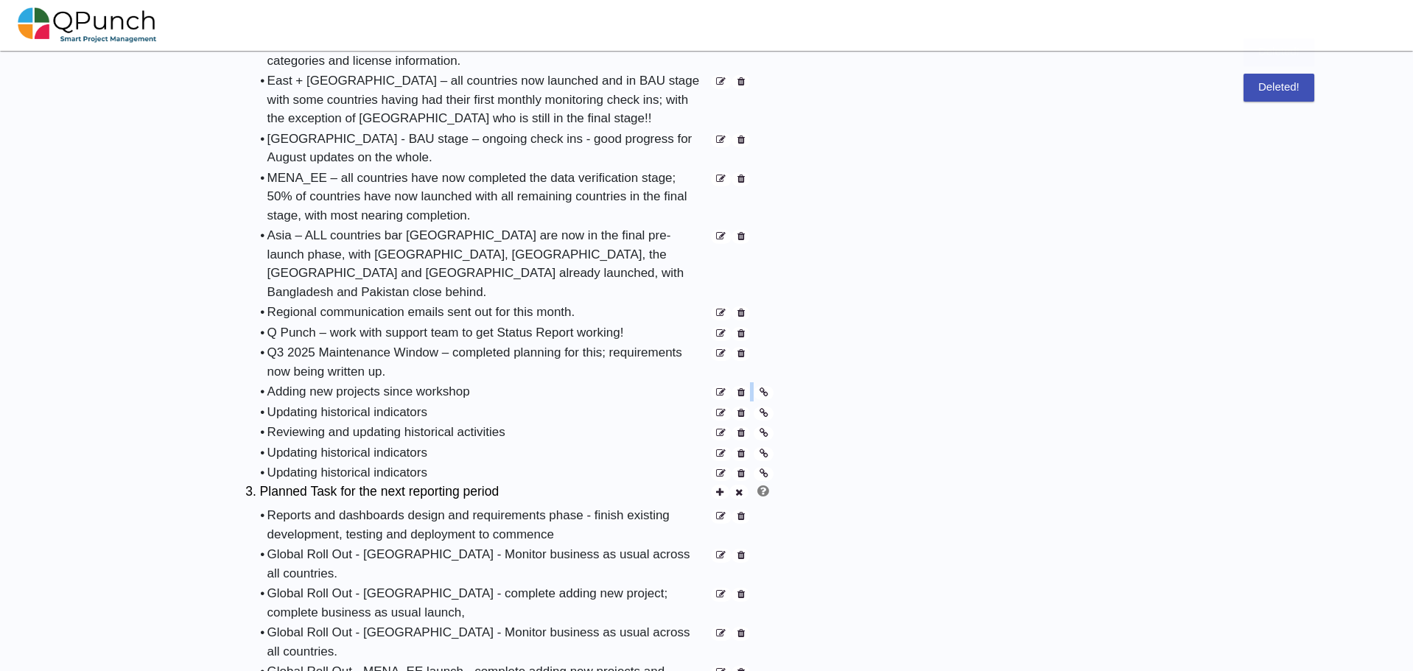
click at [740, 388] on icon at bounding box center [740, 393] width 7 height 10
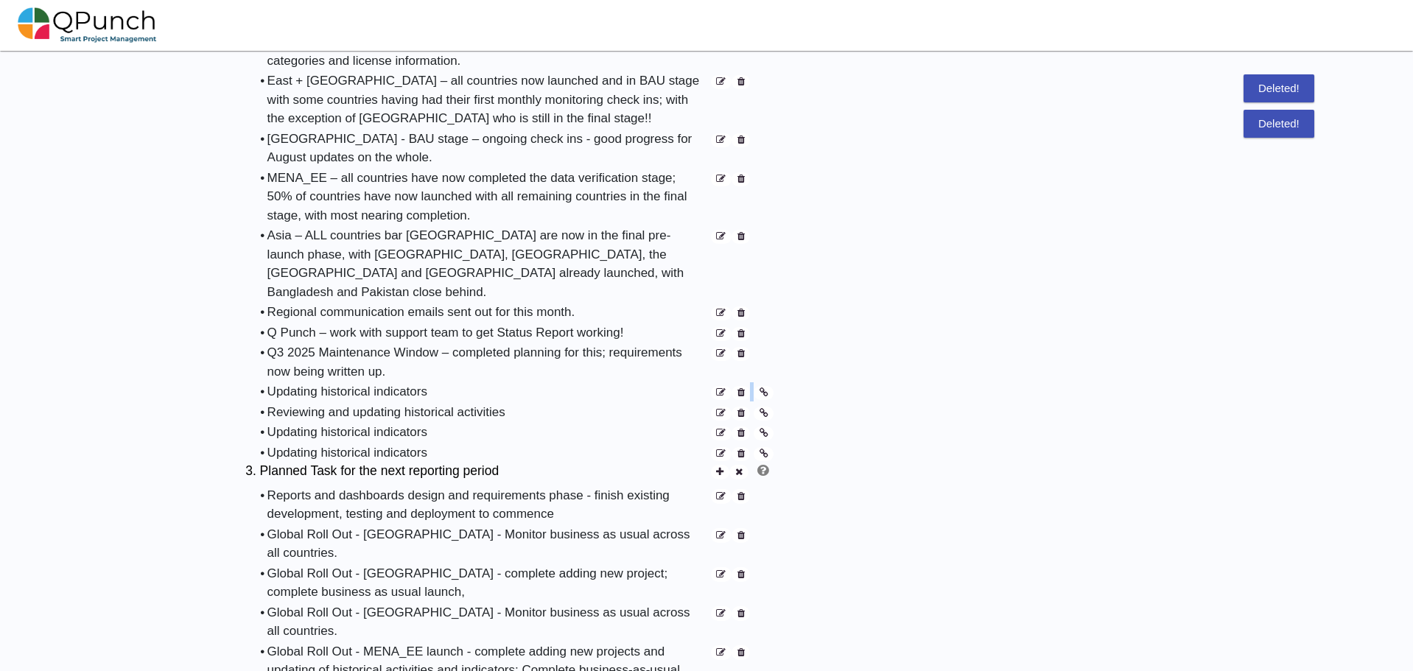
click at [740, 388] on icon at bounding box center [740, 393] width 7 height 10
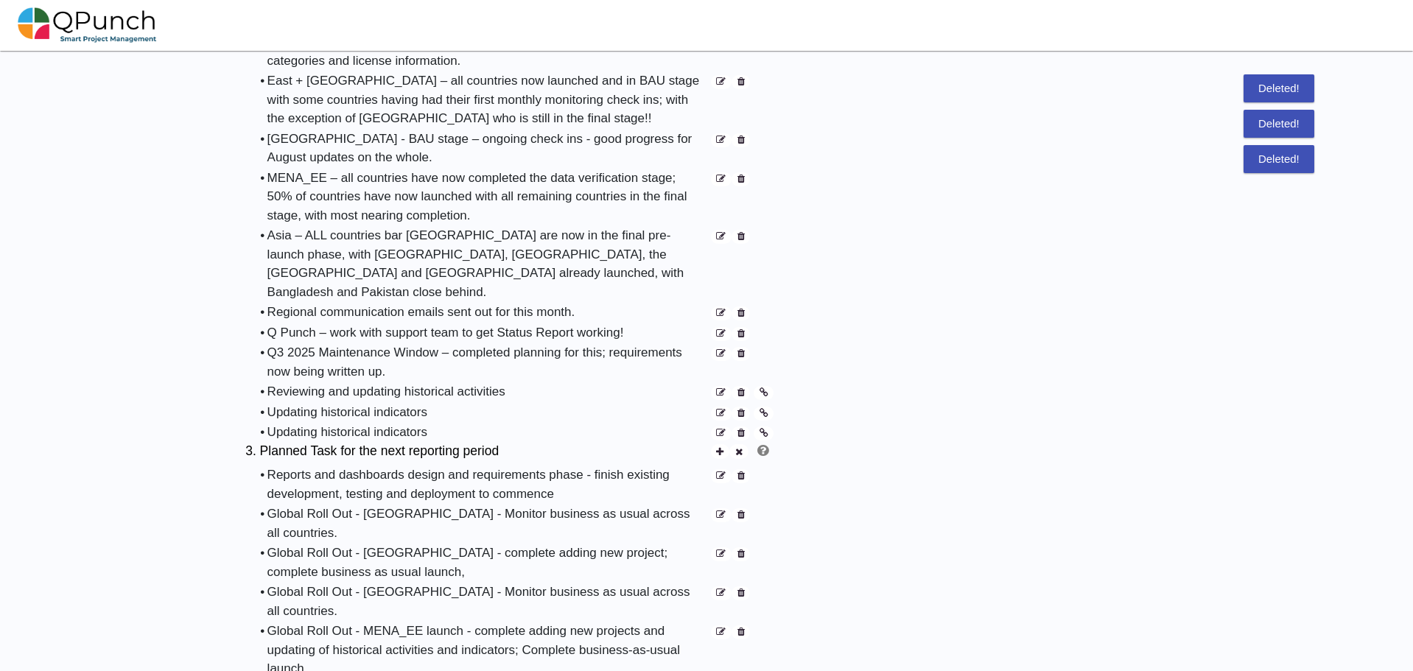
click at [740, 388] on icon at bounding box center [740, 393] width 7 height 10
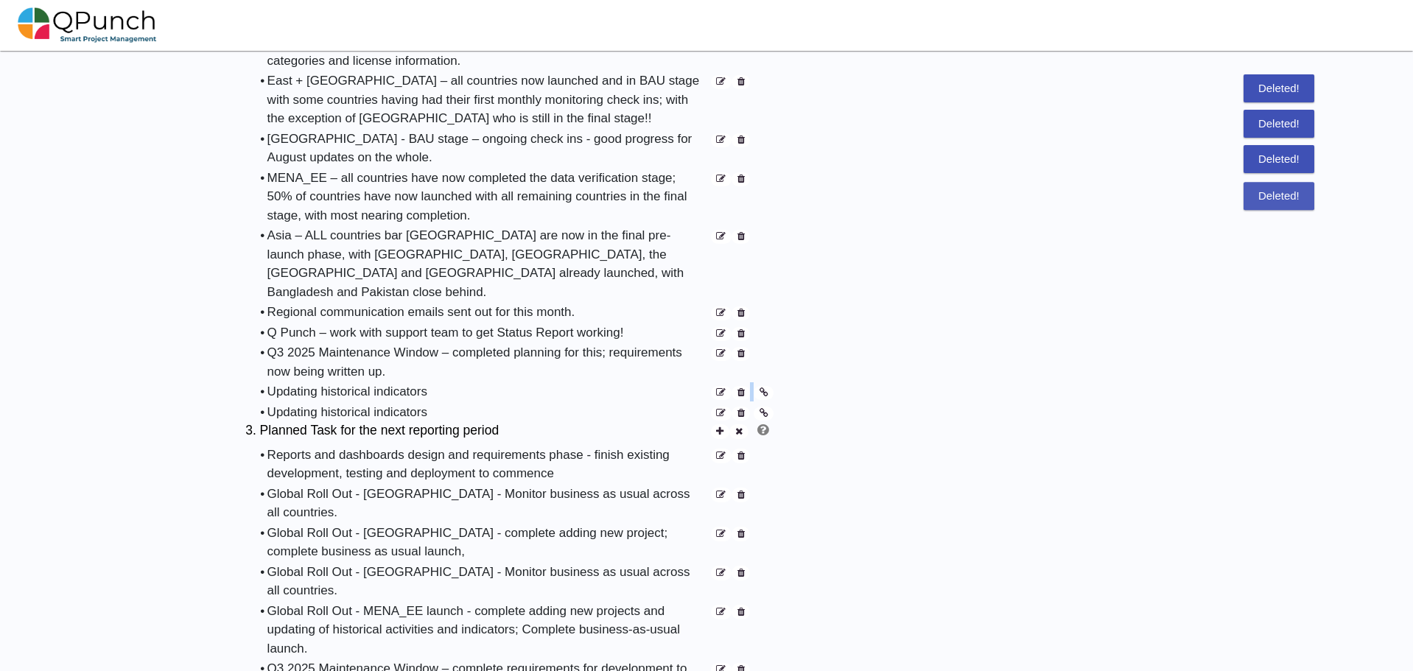
click at [740, 388] on icon at bounding box center [740, 393] width 7 height 10
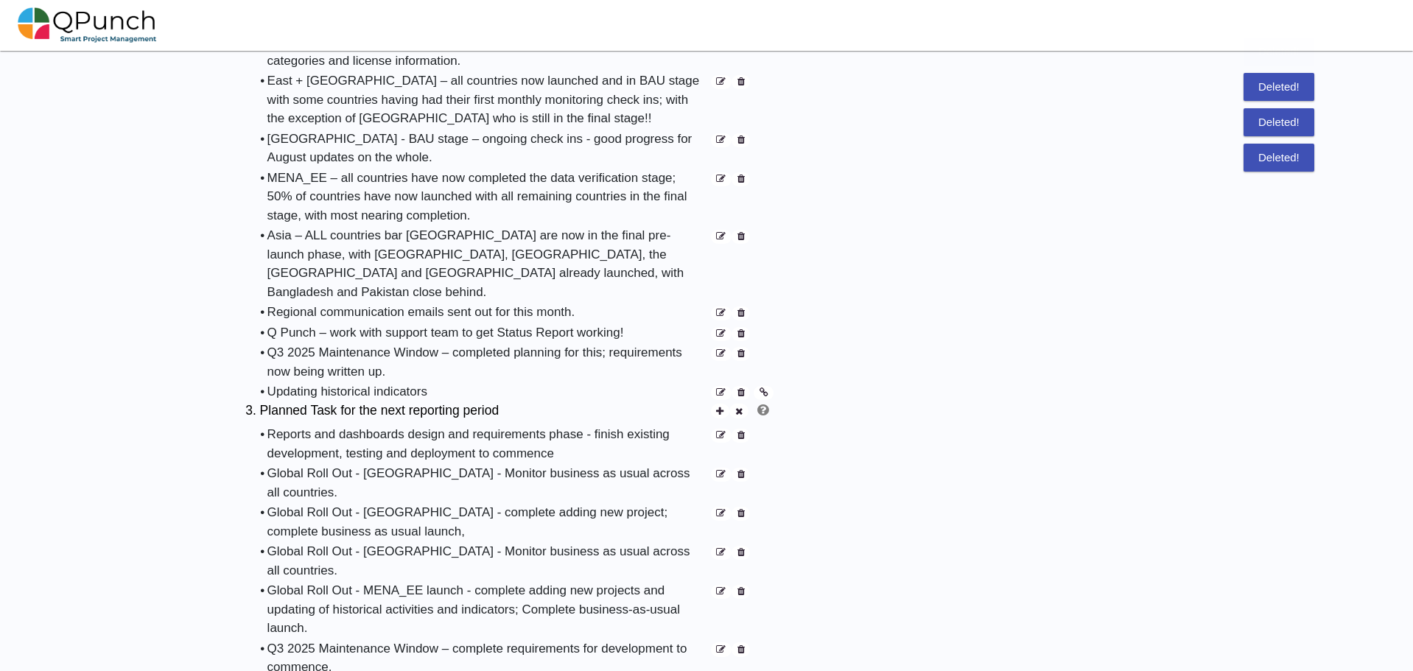
click at [740, 388] on icon at bounding box center [740, 393] width 7 height 10
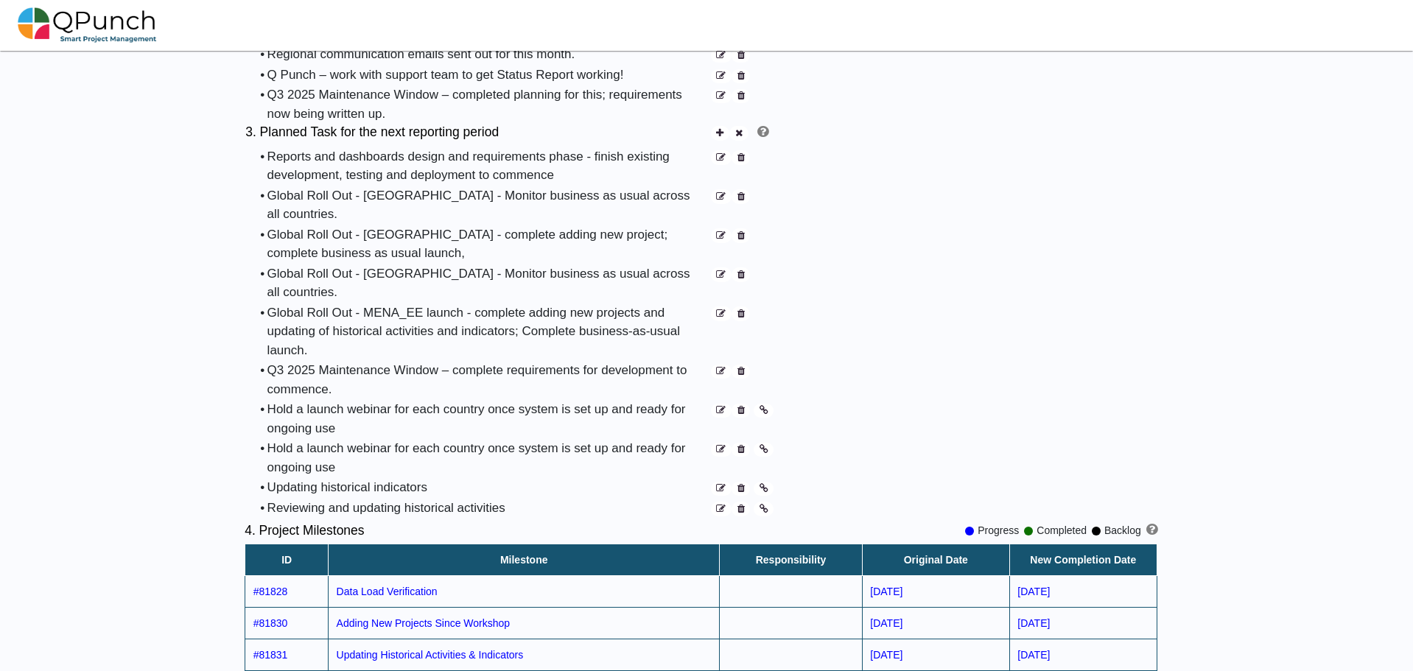
scroll to position [1252, 0]
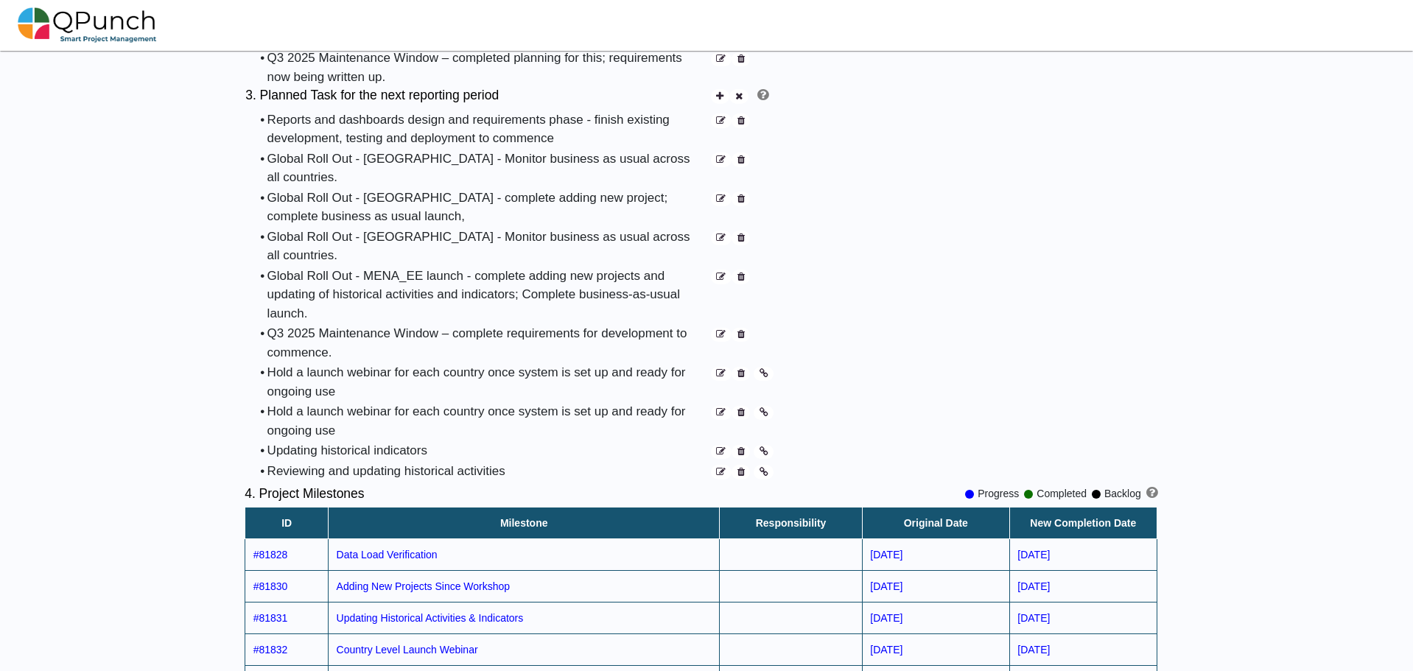
click at [741, 369] on icon at bounding box center [740, 374] width 7 height 10
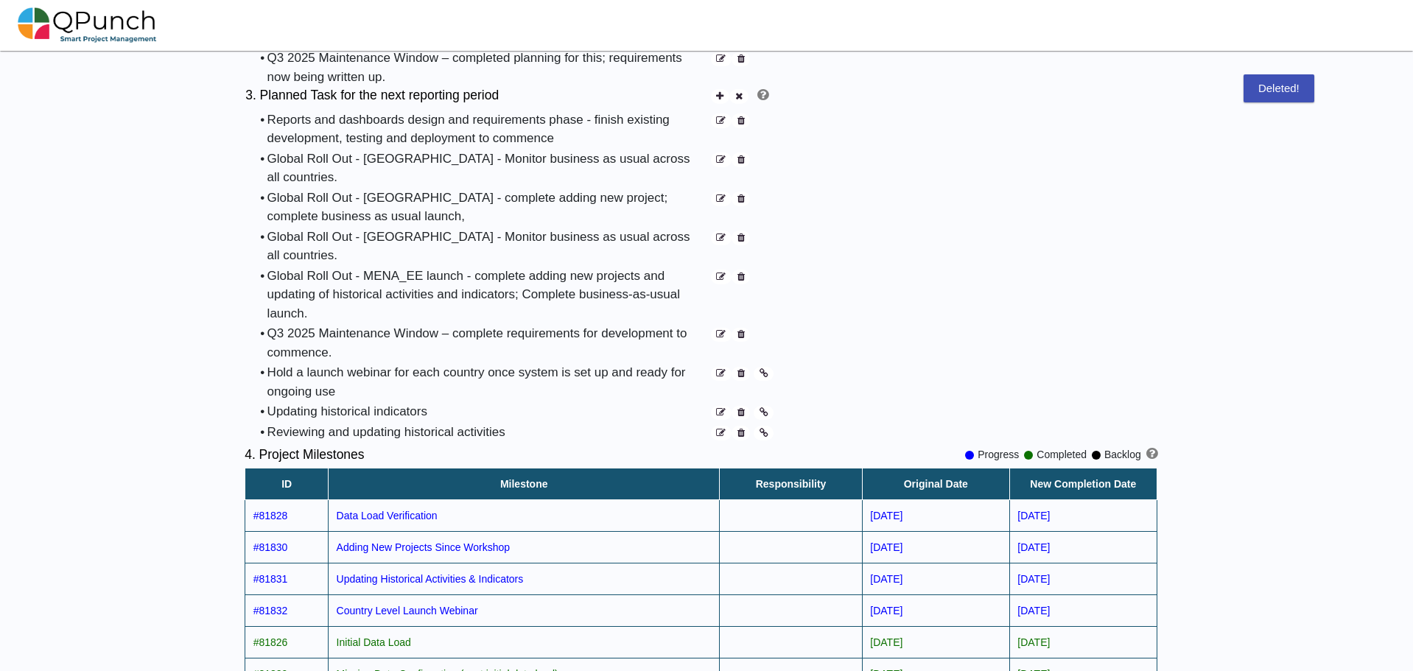
click at [741, 369] on icon at bounding box center [740, 374] width 7 height 10
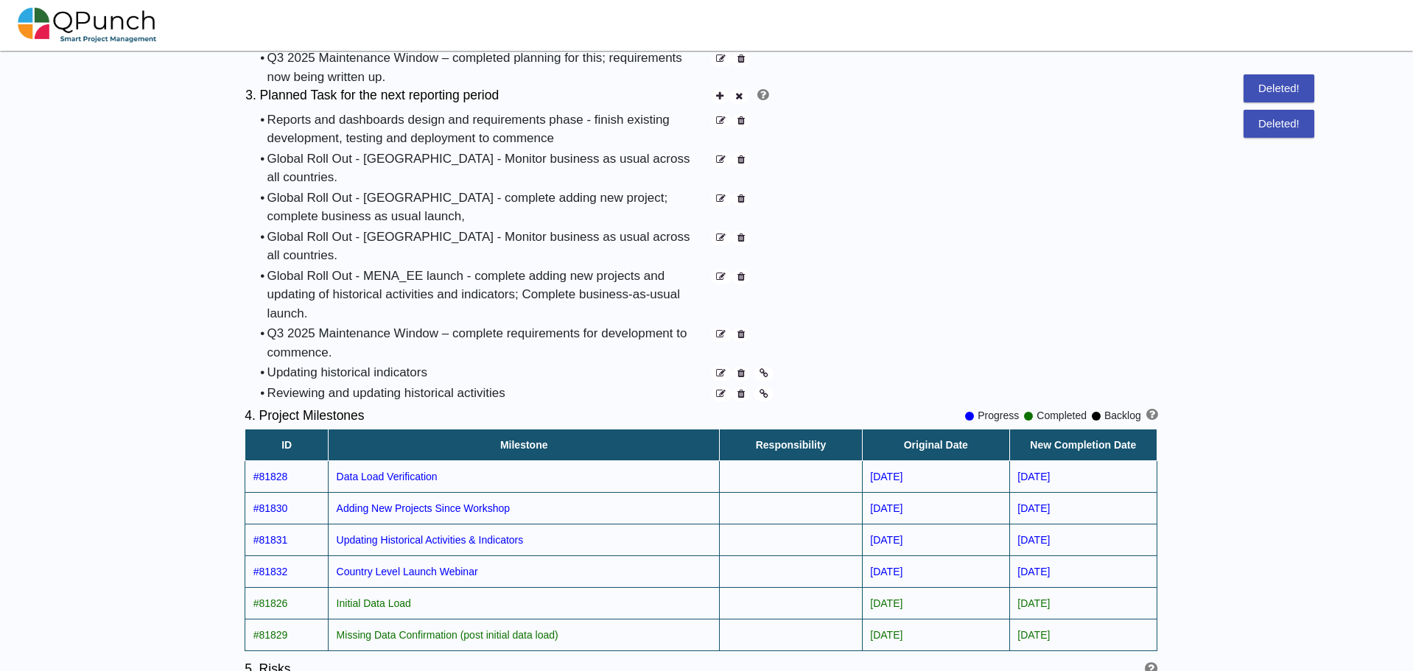
click at [741, 369] on icon at bounding box center [740, 374] width 7 height 10
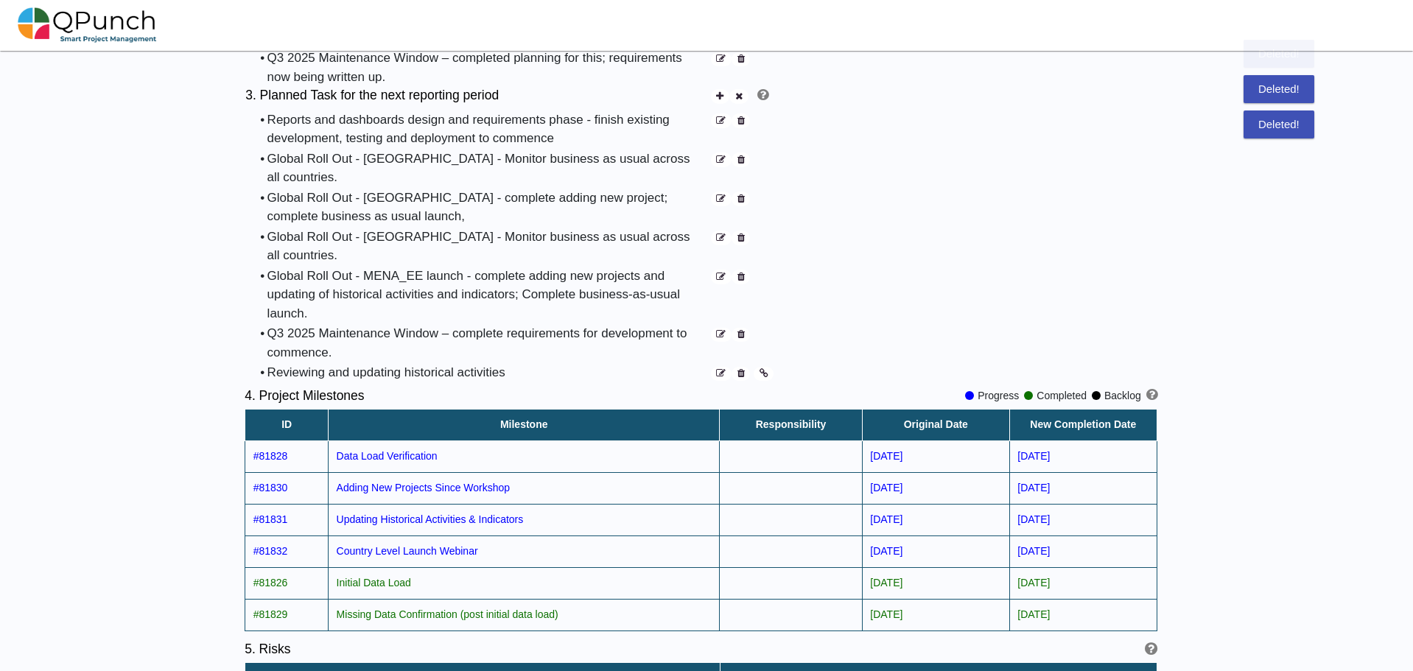
click at [741, 369] on icon at bounding box center [740, 374] width 7 height 10
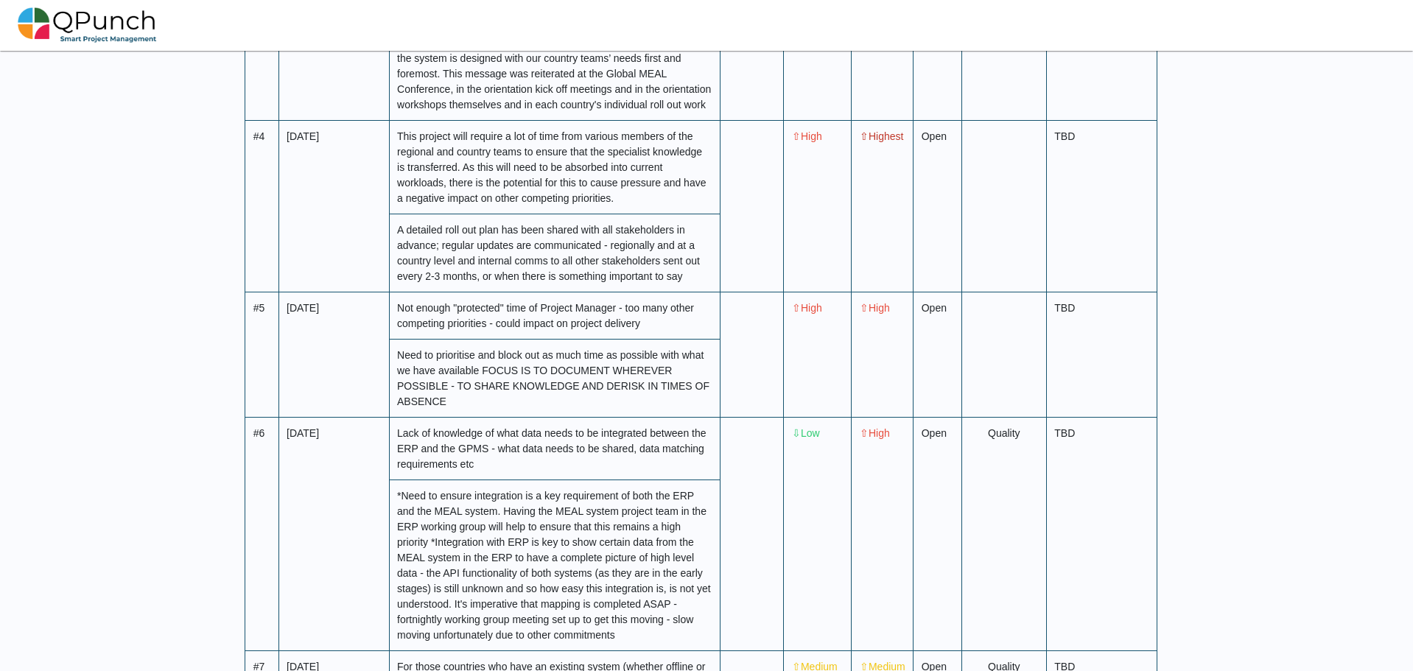
scroll to position [2424, 0]
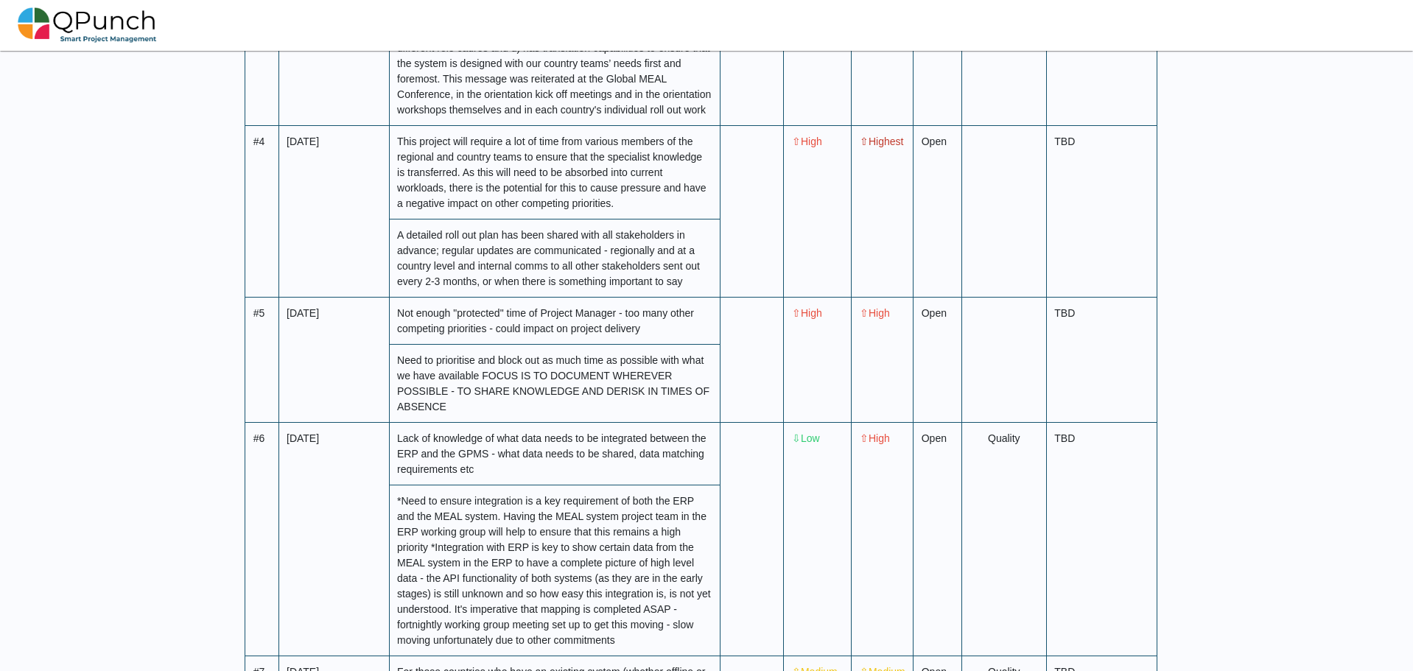
click at [1252, 313] on div "**********" at bounding box center [701, 427] width 1402 height 5300
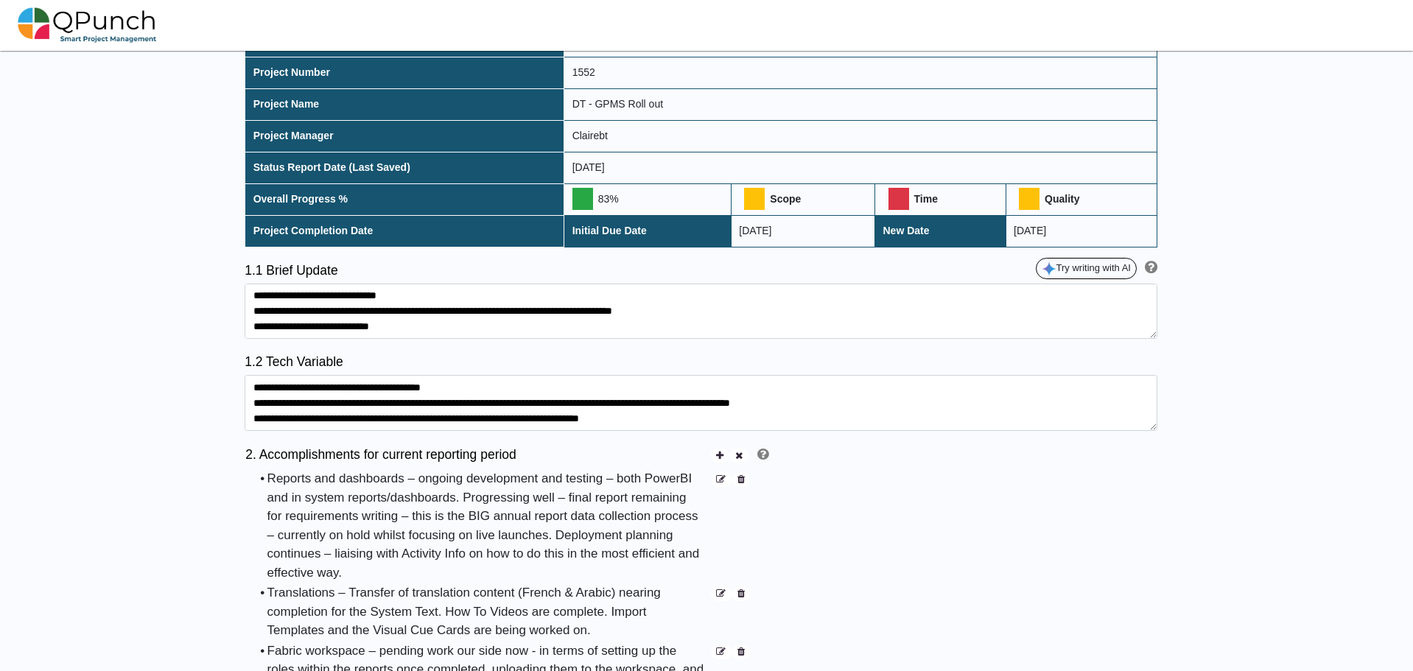
scroll to position [0, 0]
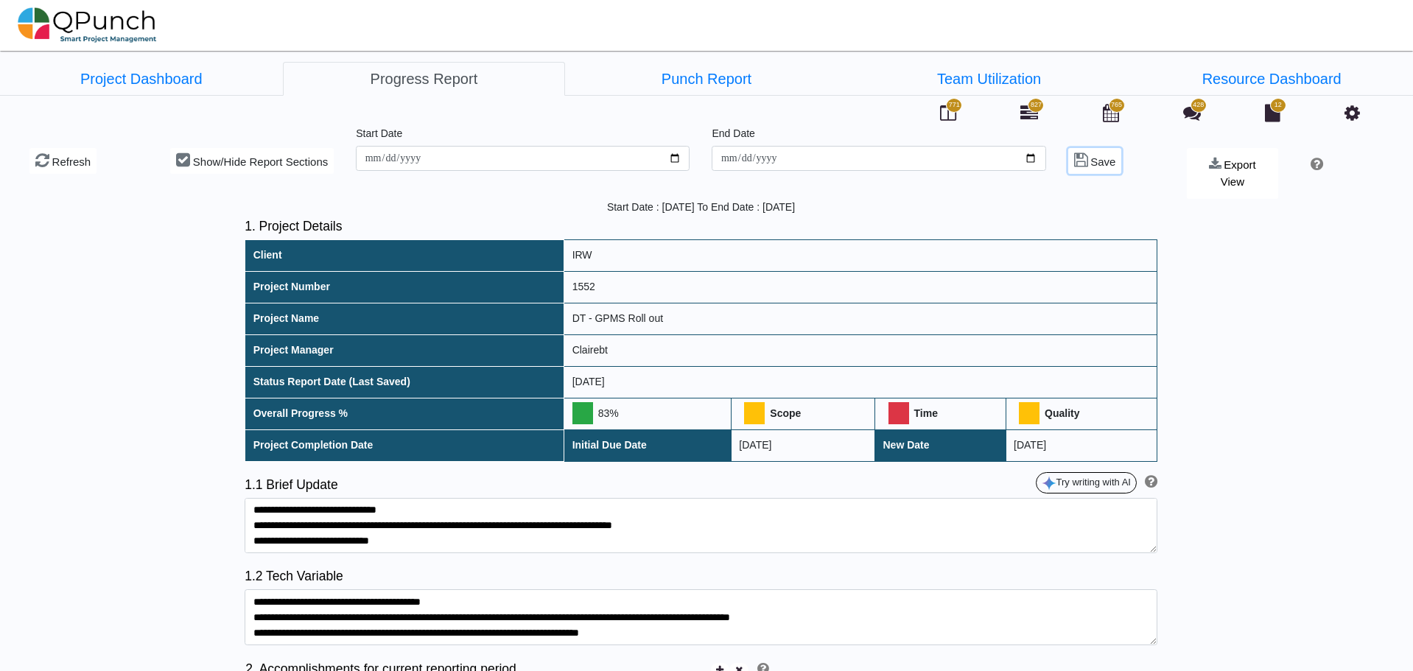
click at [1090, 164] on span "Save" at bounding box center [1102, 161] width 25 height 13
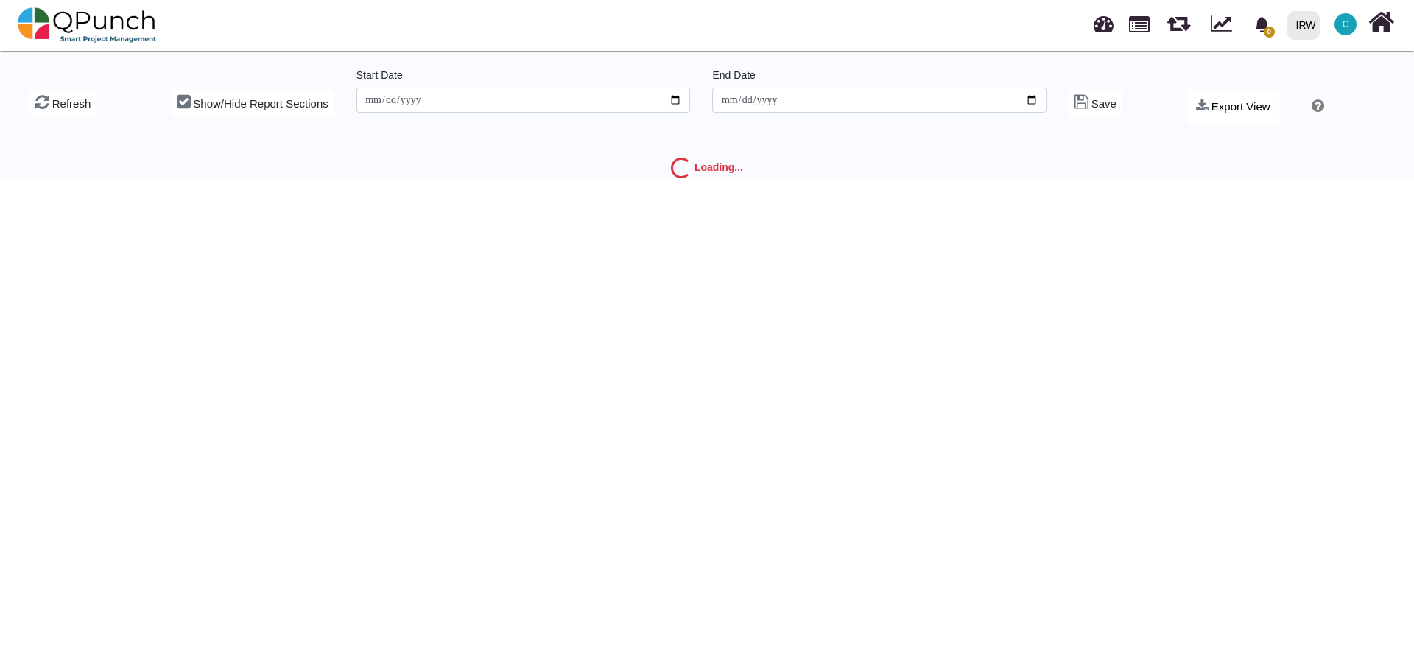
type input "**********"
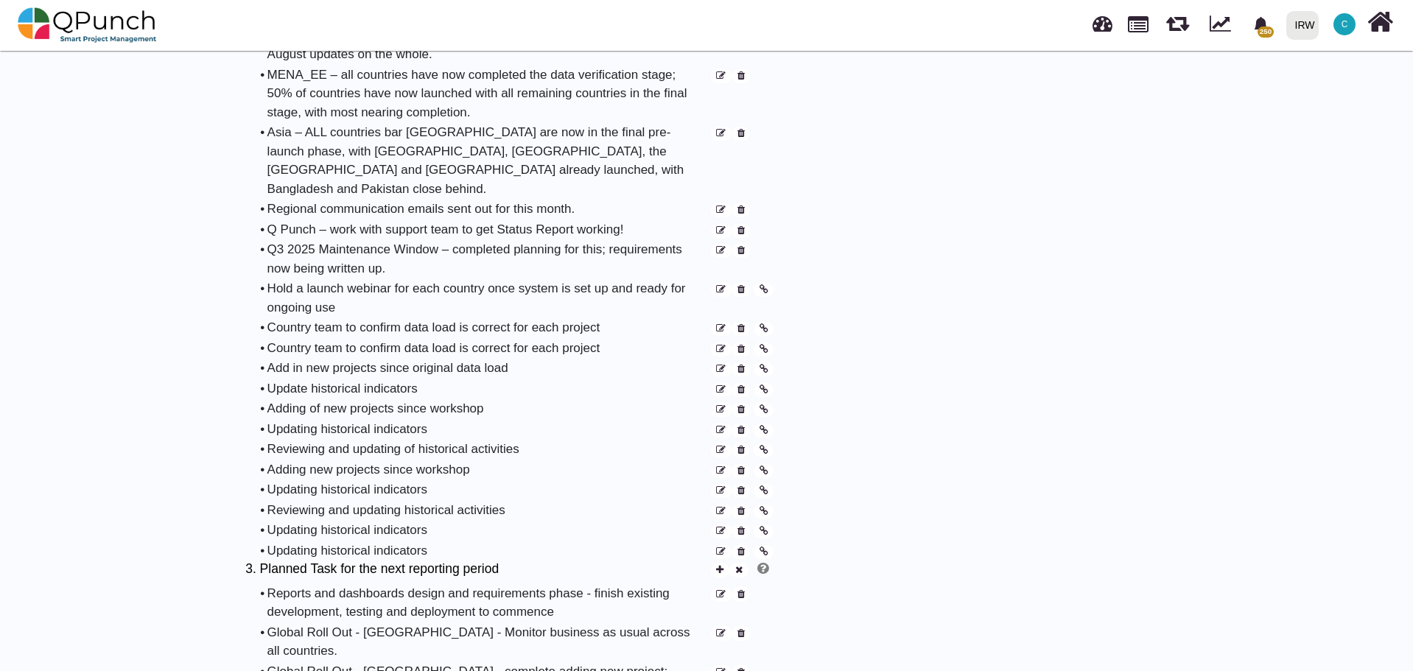
scroll to position [1031, 0]
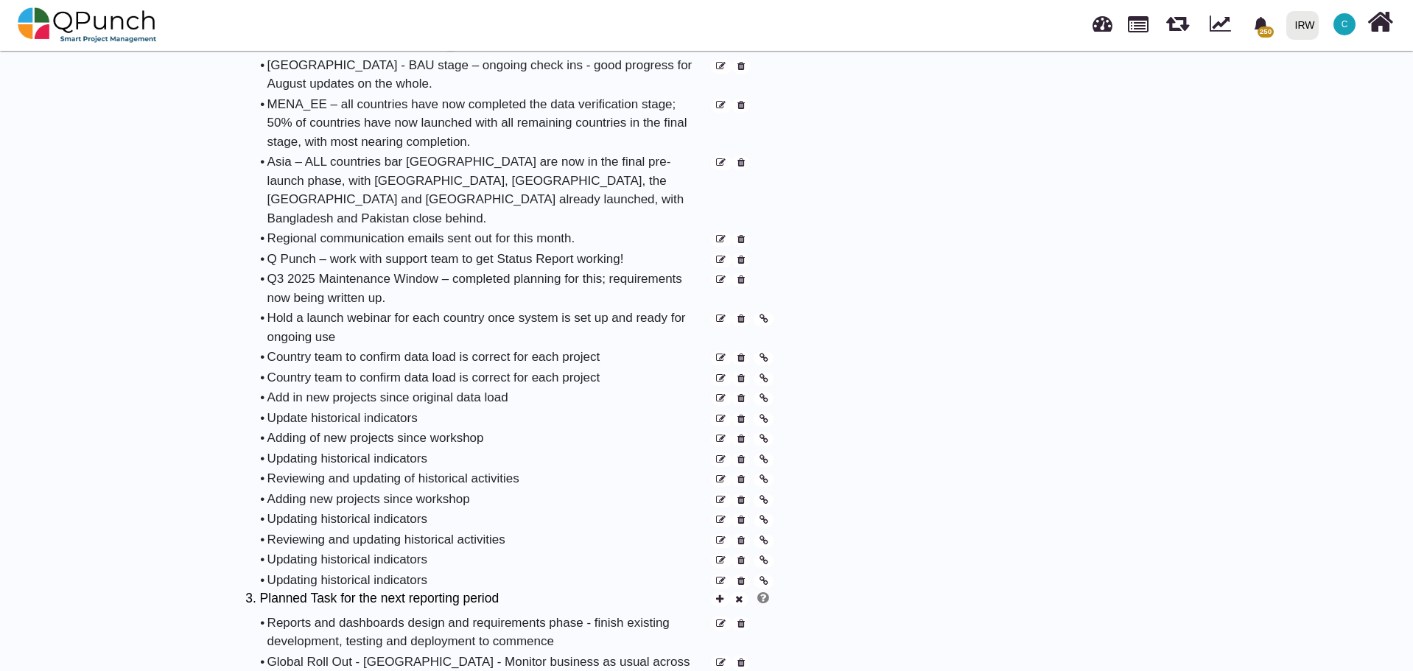
click at [743, 315] on icon at bounding box center [740, 320] width 7 height 10
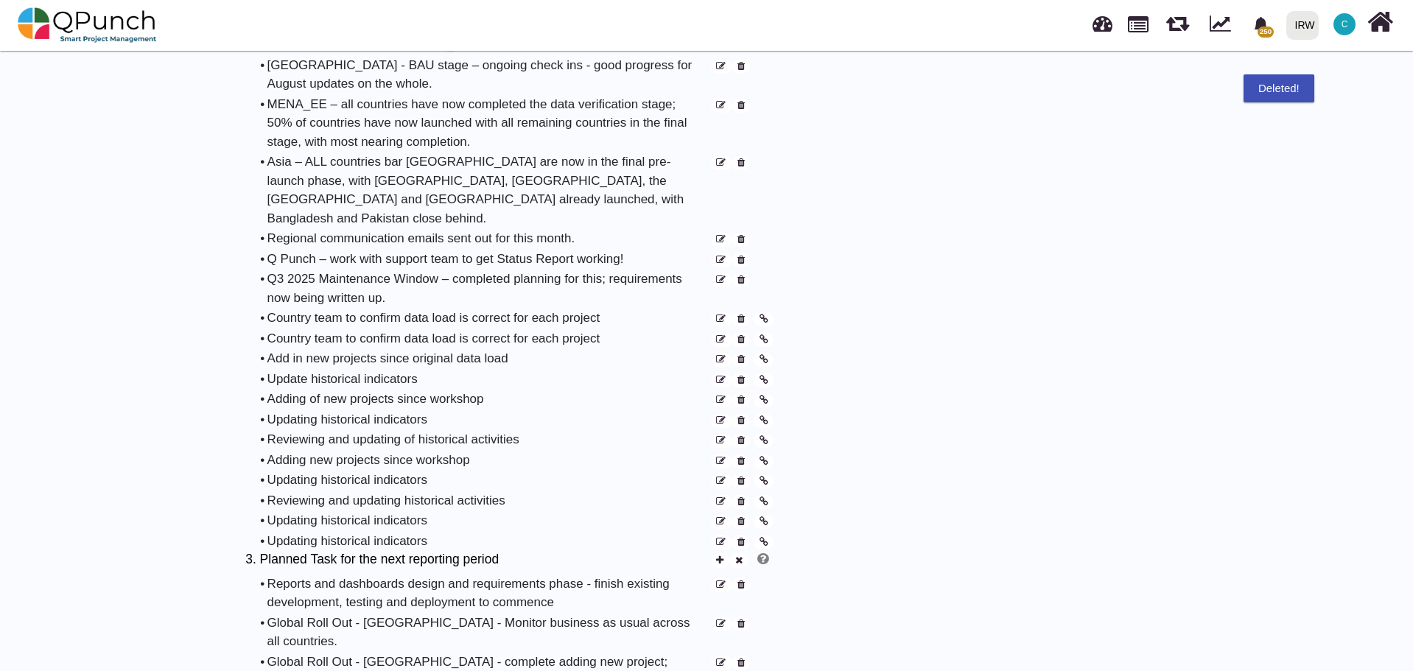
click at [743, 315] on icon at bounding box center [740, 320] width 7 height 10
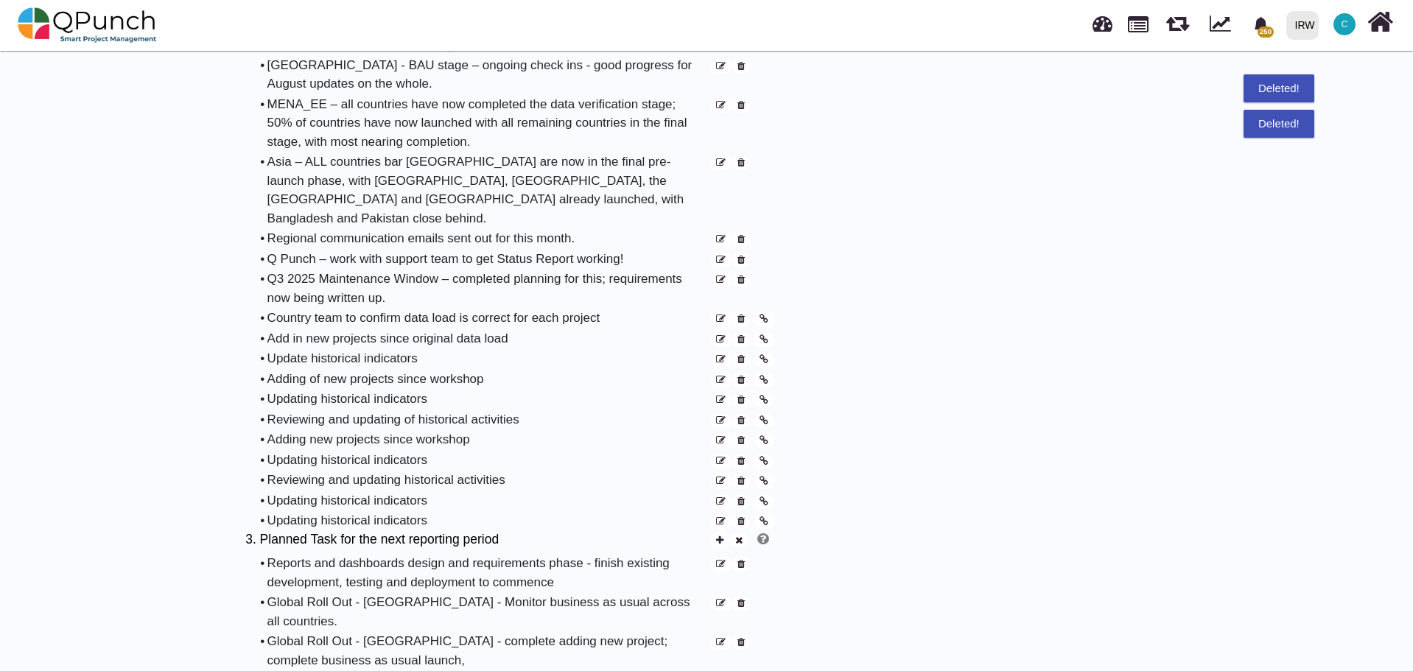
click at [743, 315] on icon at bounding box center [740, 320] width 7 height 10
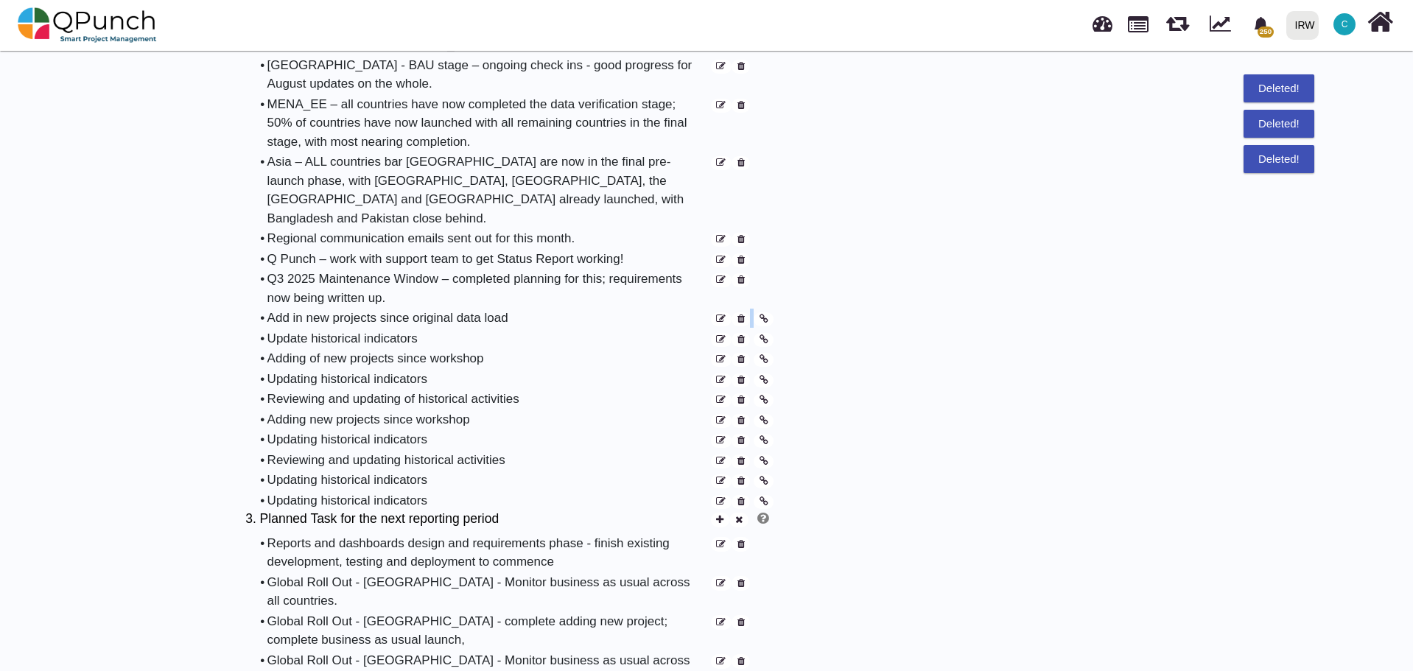
click at [743, 315] on icon at bounding box center [740, 320] width 7 height 10
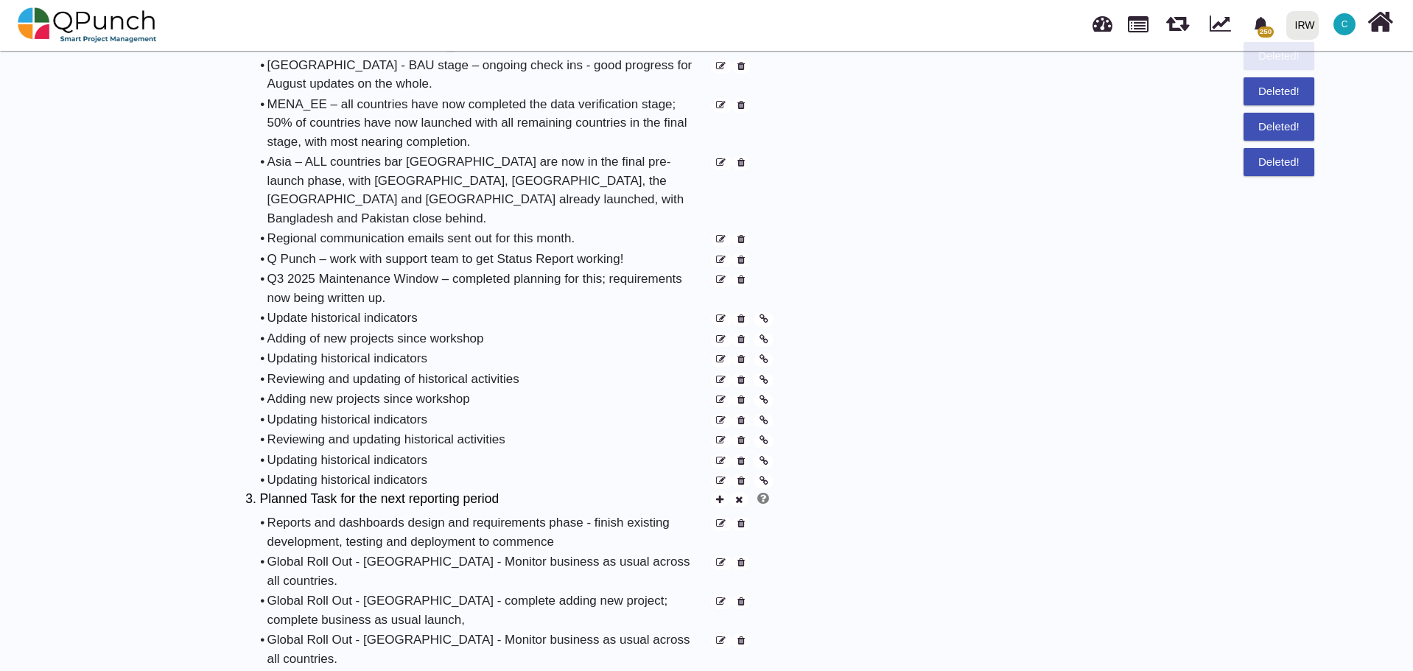
click at [743, 315] on icon at bounding box center [740, 320] width 7 height 10
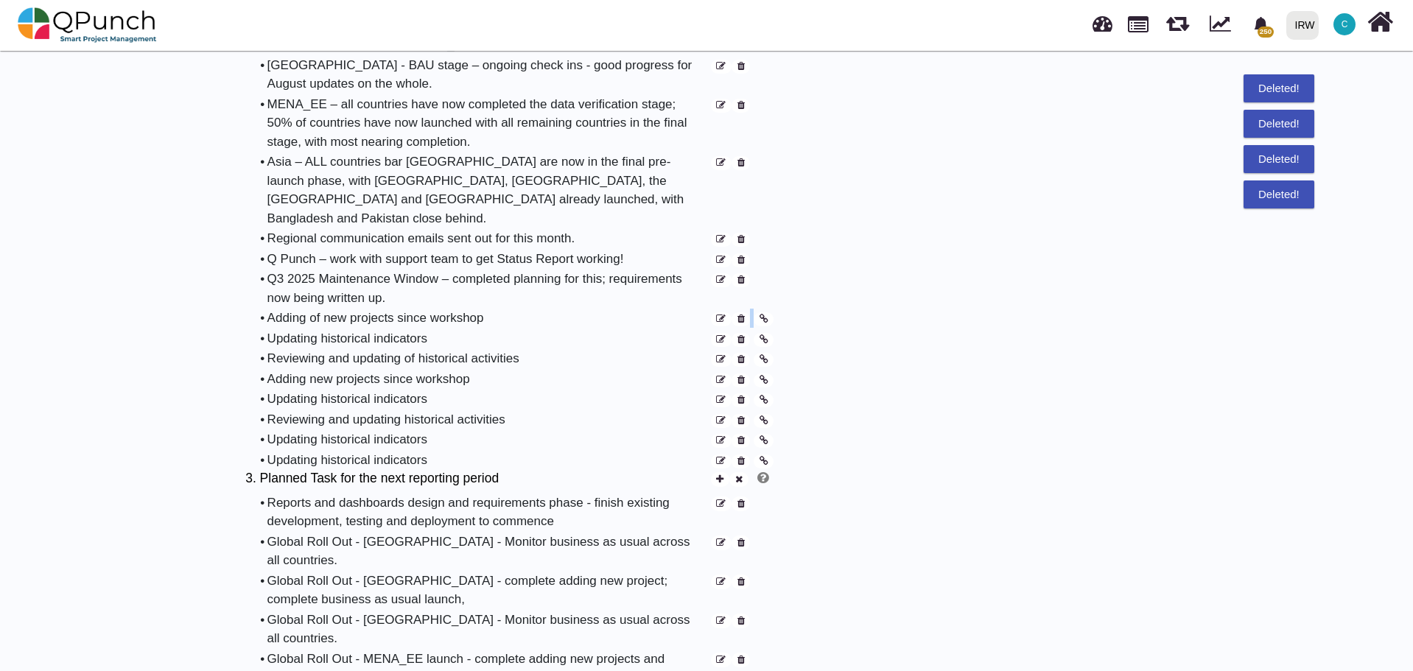
click at [743, 315] on icon at bounding box center [740, 320] width 7 height 10
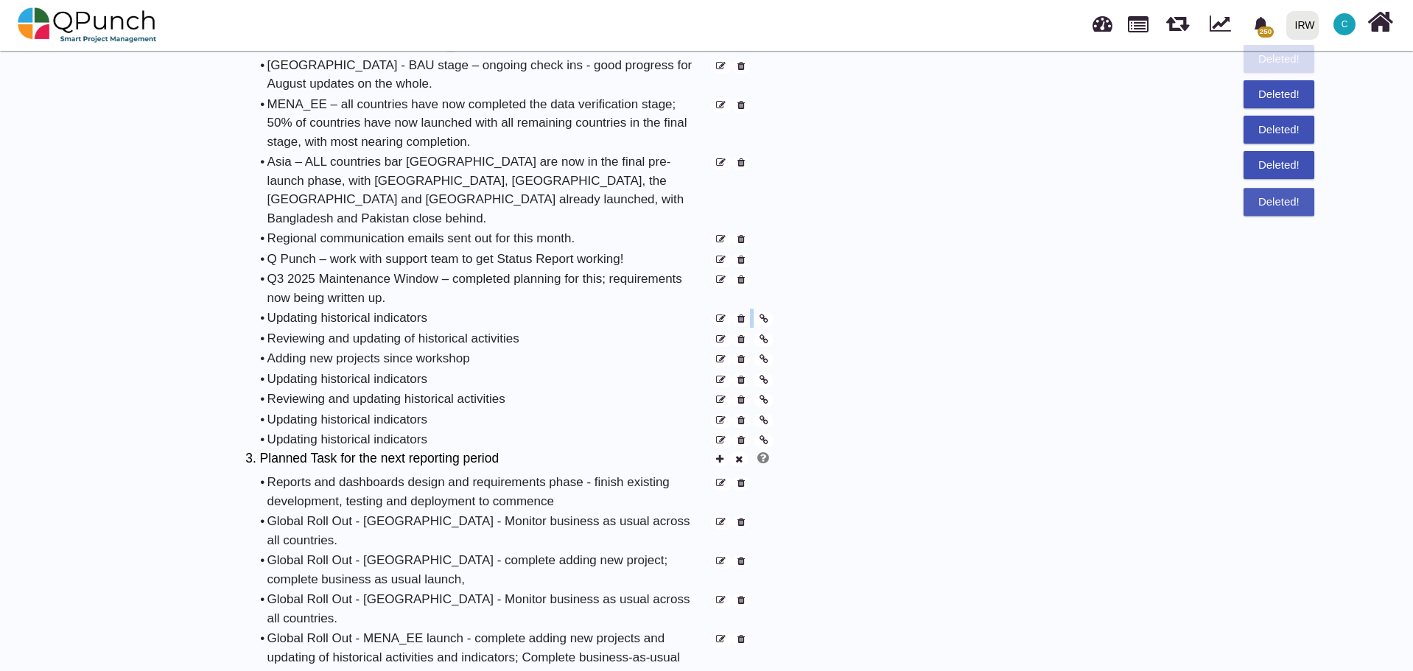
click at [743, 315] on icon at bounding box center [740, 320] width 7 height 10
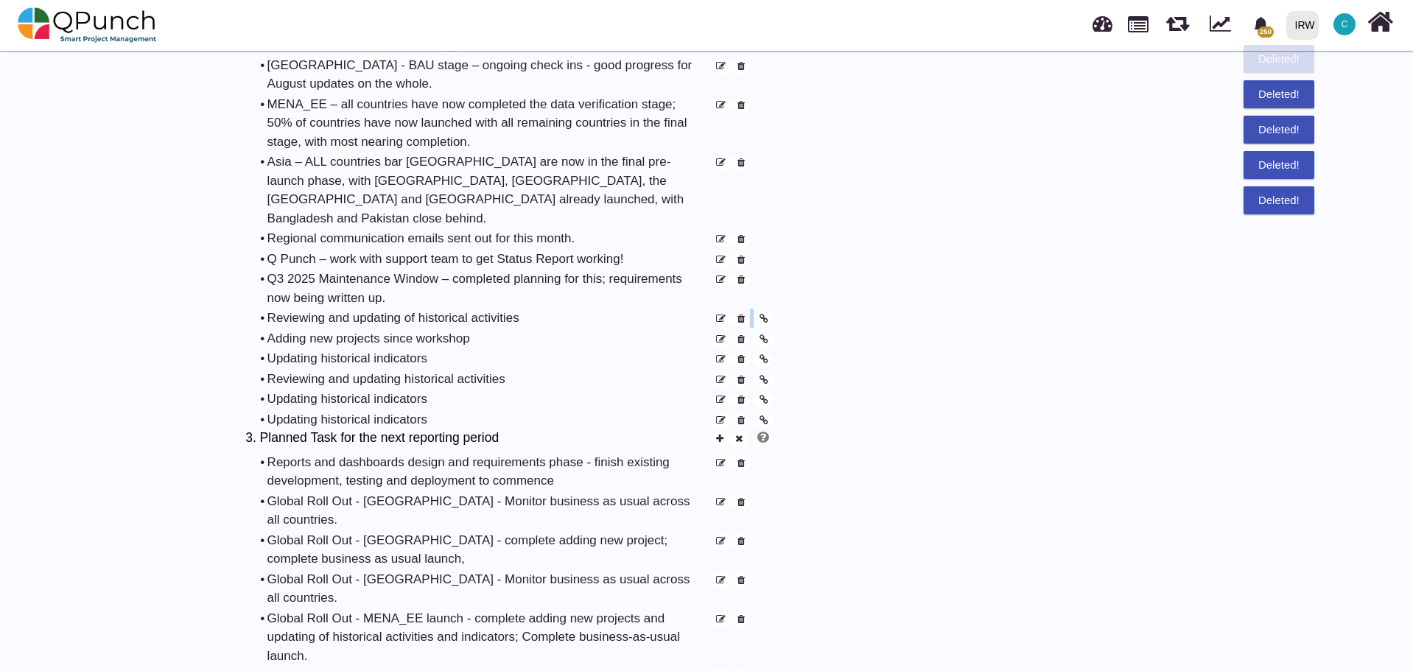
click at [743, 315] on icon at bounding box center [740, 320] width 7 height 10
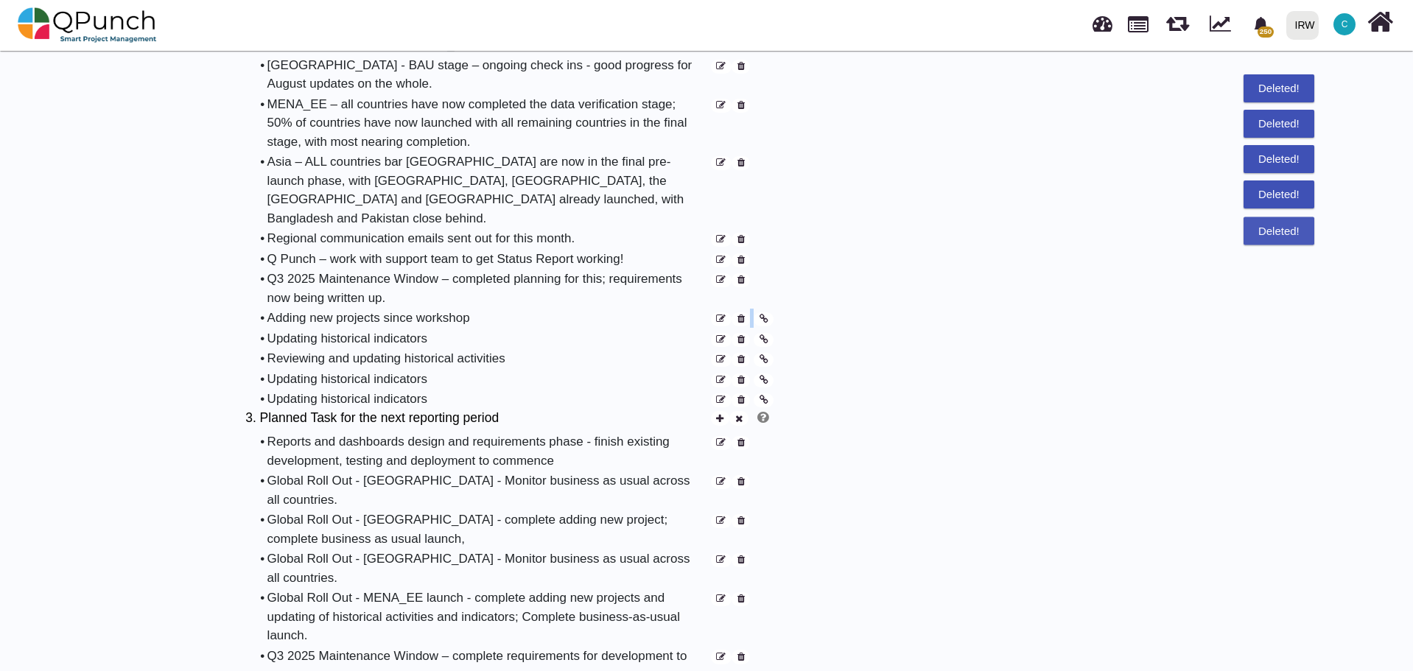
click at [743, 315] on icon at bounding box center [740, 320] width 7 height 10
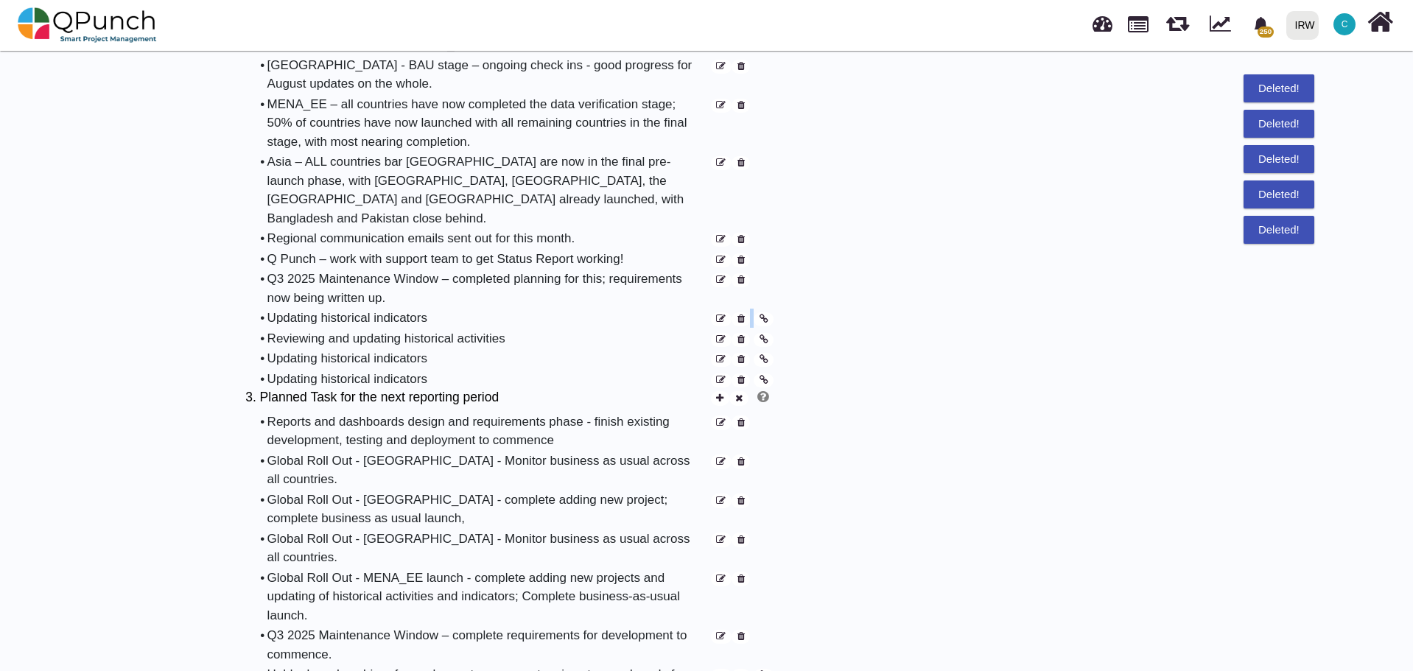
click at [743, 315] on icon at bounding box center [740, 320] width 7 height 10
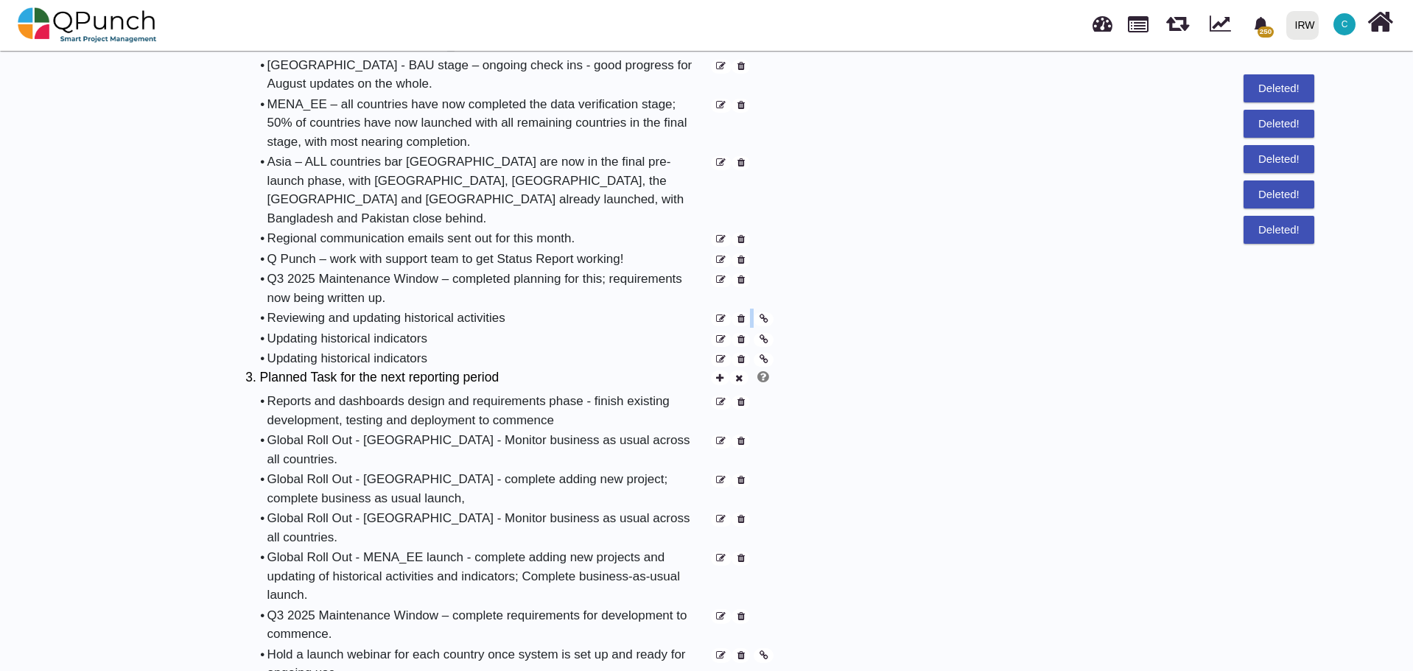
click at [743, 315] on icon at bounding box center [740, 320] width 7 height 10
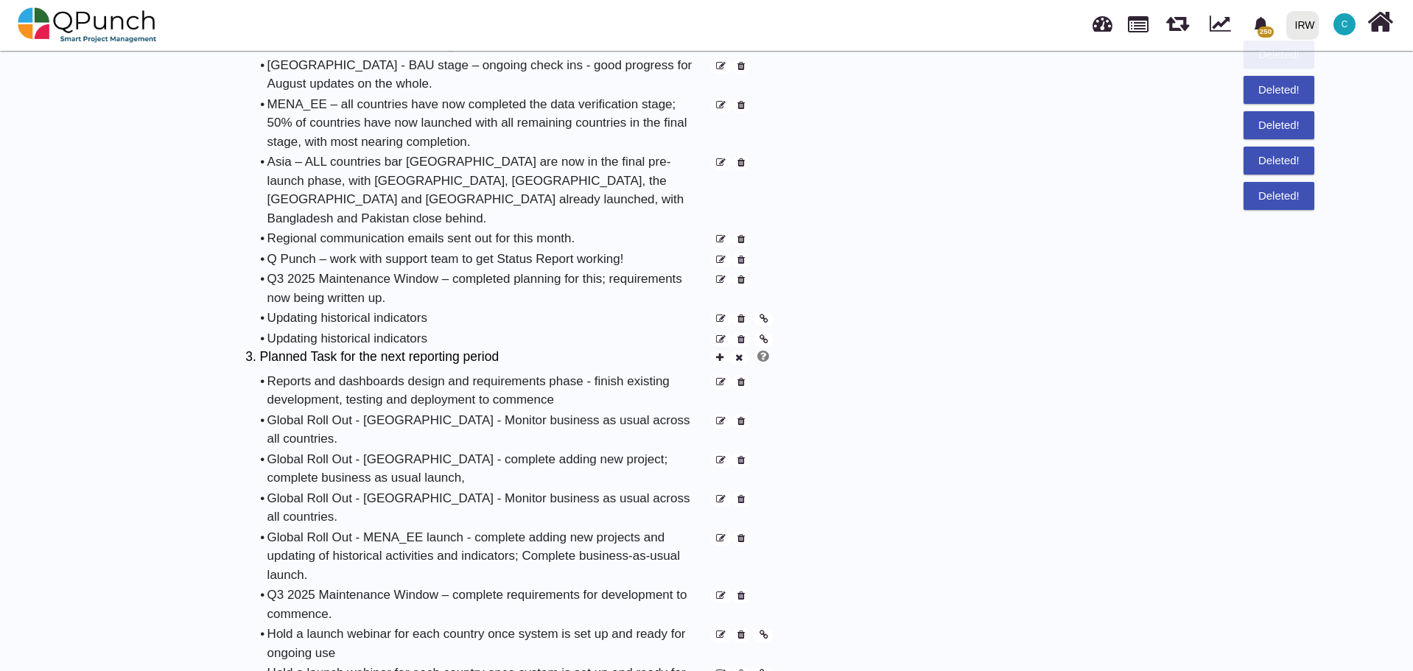
click at [743, 315] on icon at bounding box center [740, 320] width 7 height 10
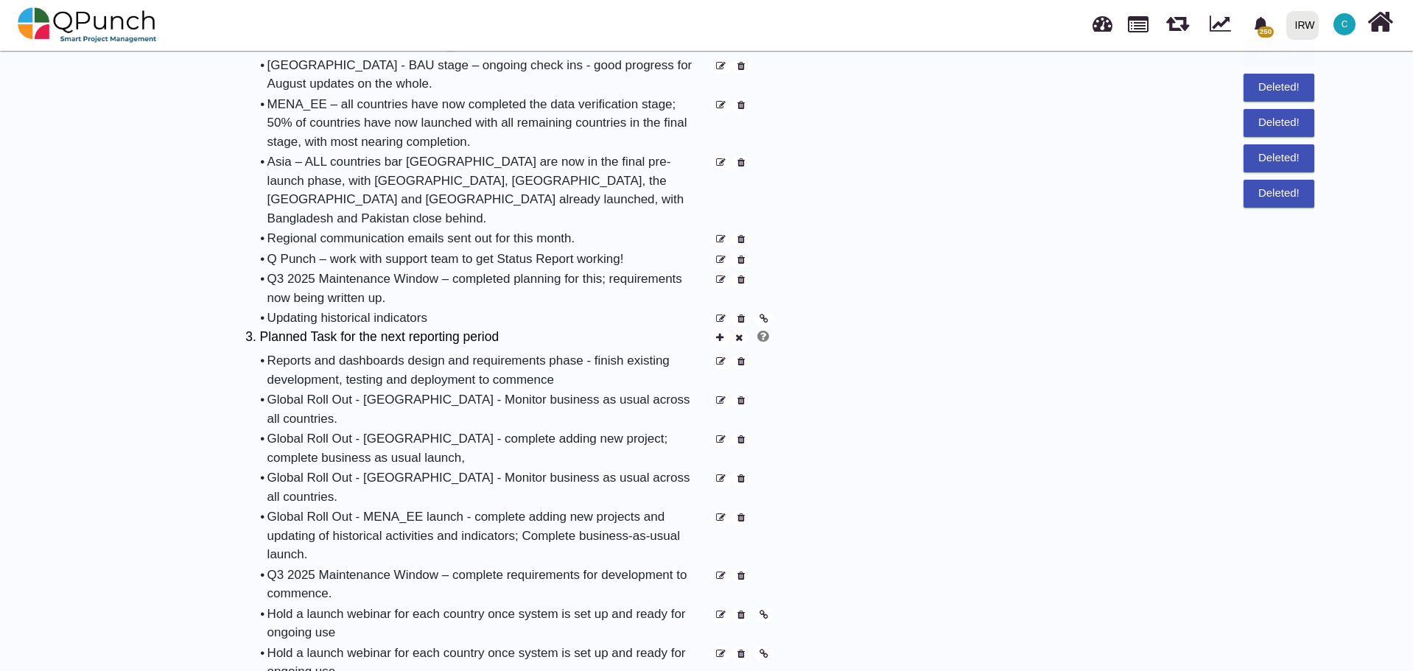
click at [743, 315] on icon at bounding box center [740, 320] width 7 height 10
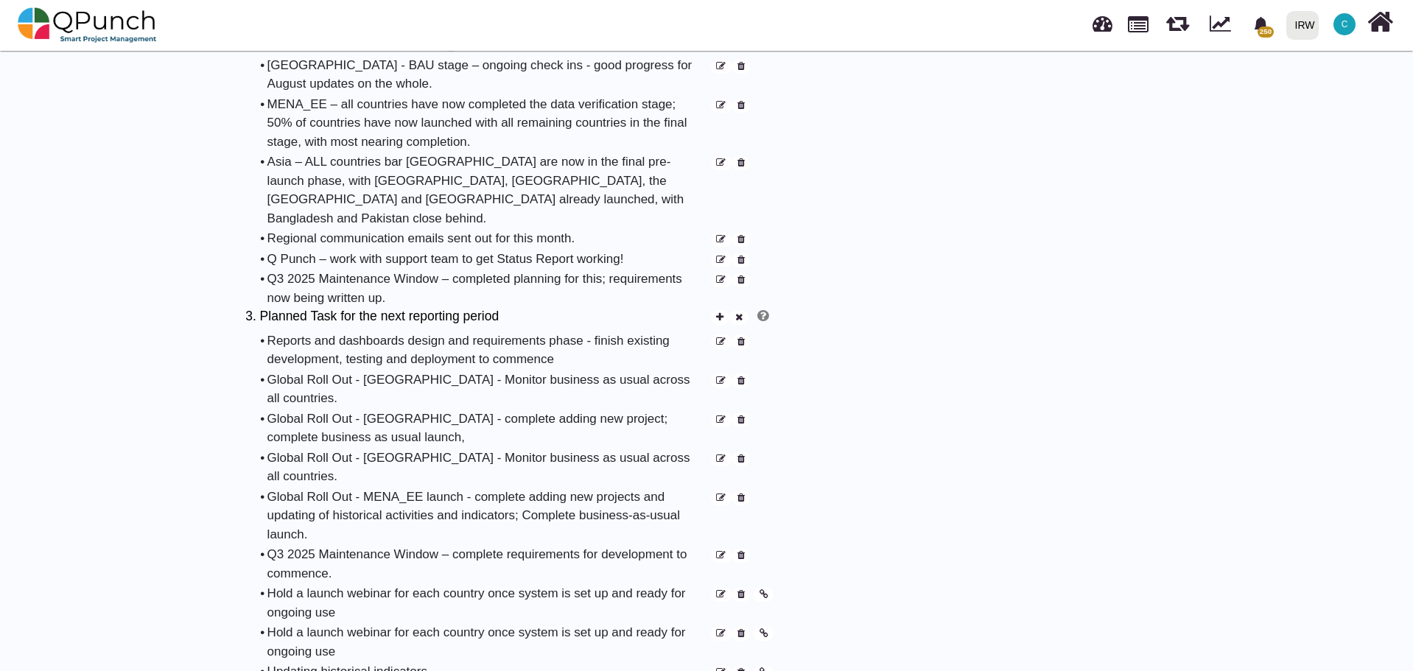
click at [743, 590] on icon at bounding box center [740, 595] width 7 height 10
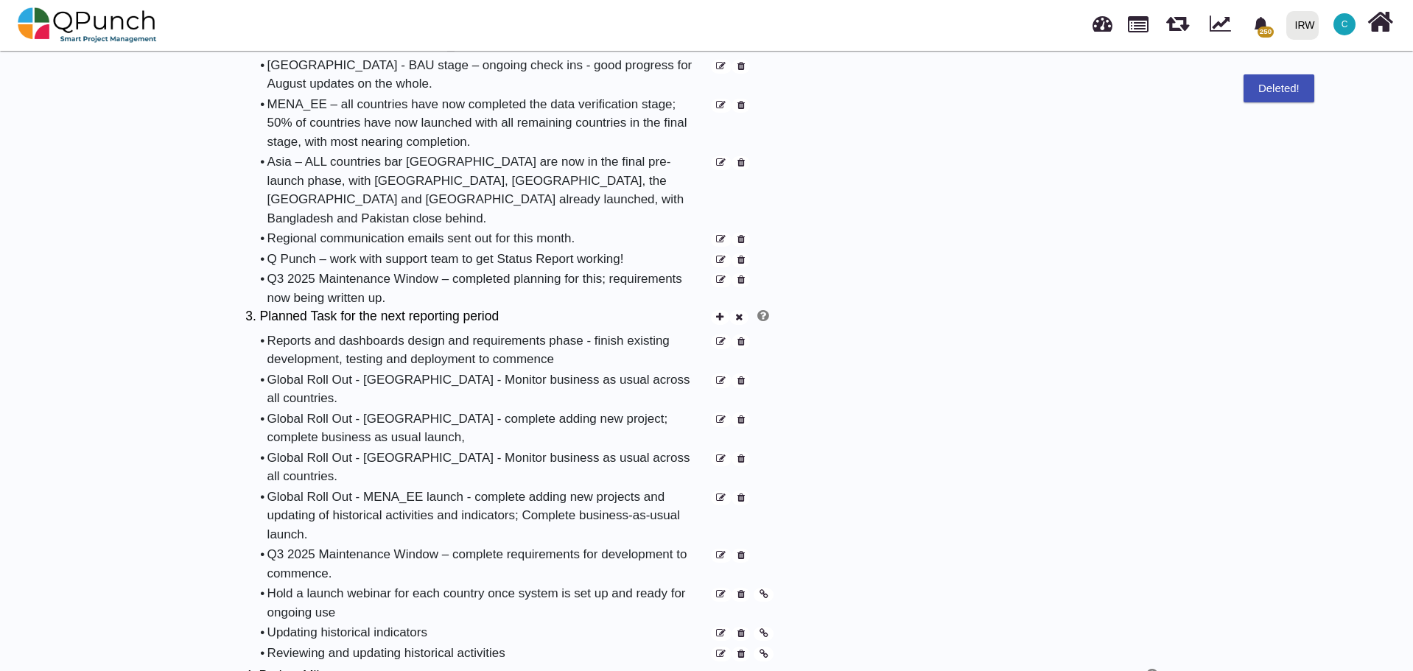
click at [743, 590] on icon at bounding box center [740, 595] width 7 height 10
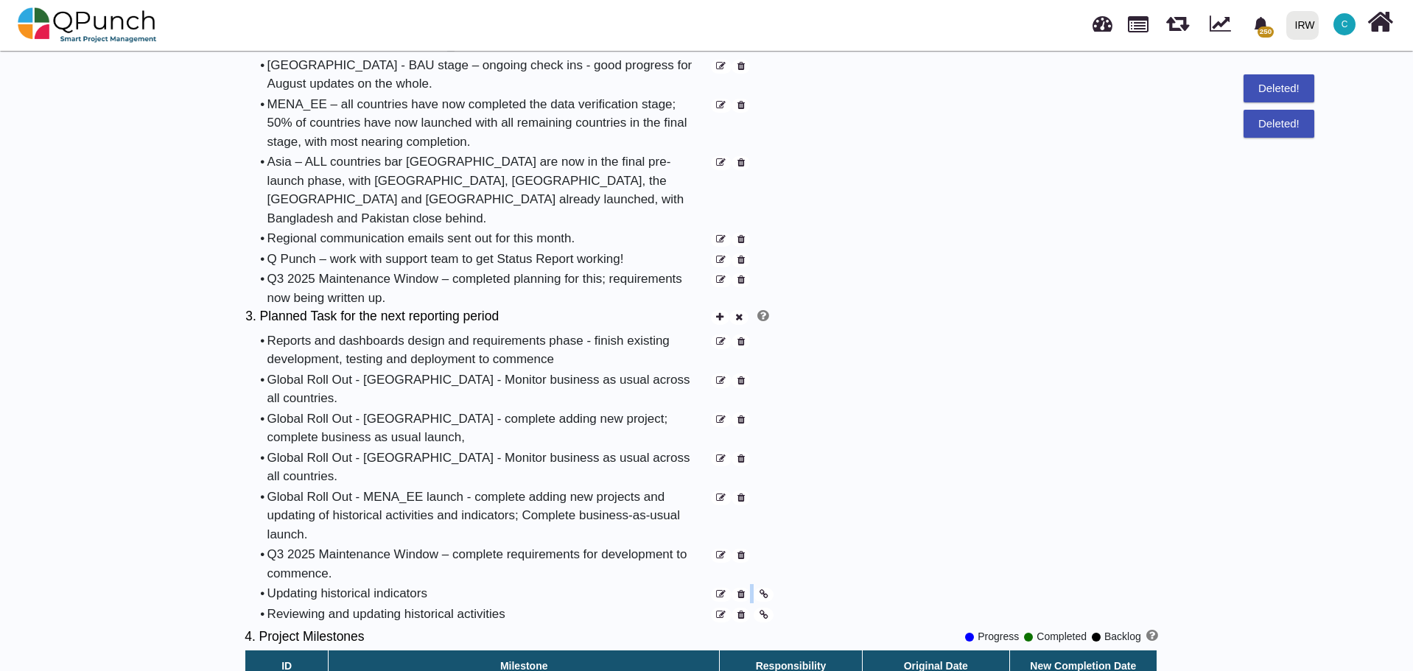
click at [743, 590] on icon at bounding box center [740, 595] width 7 height 10
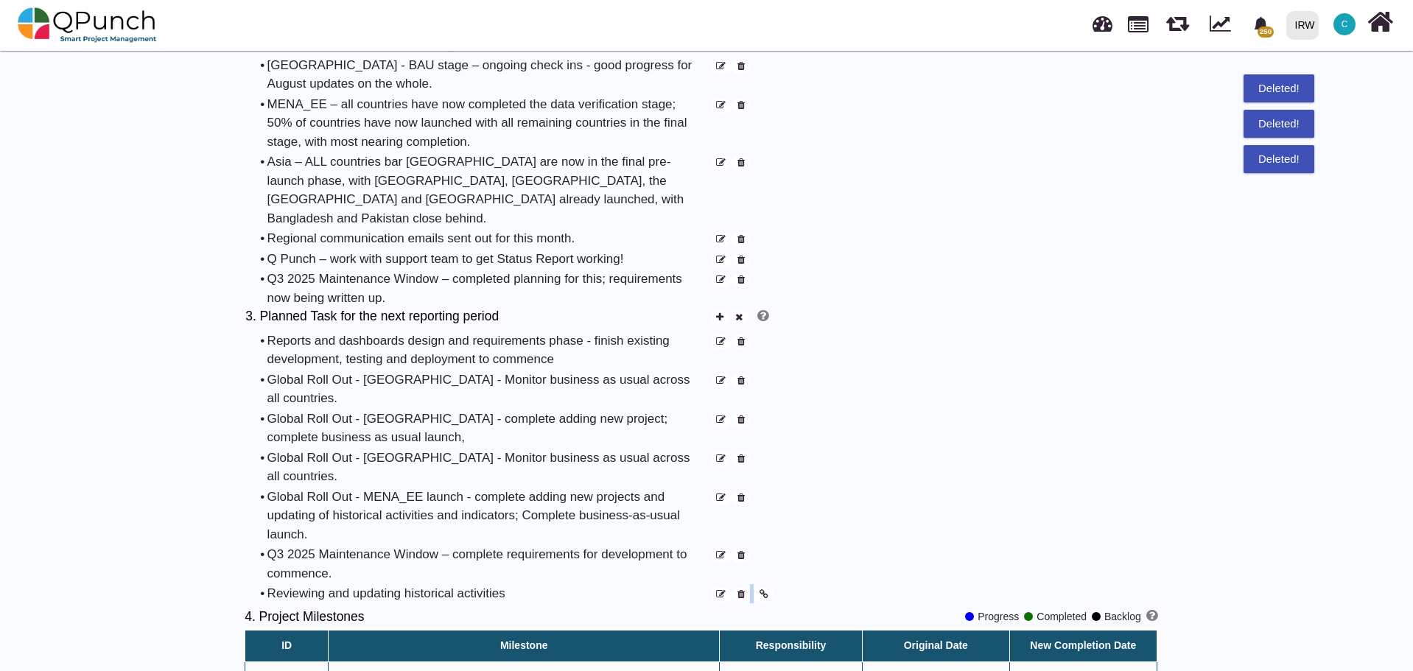
click at [743, 590] on icon at bounding box center [740, 595] width 7 height 10
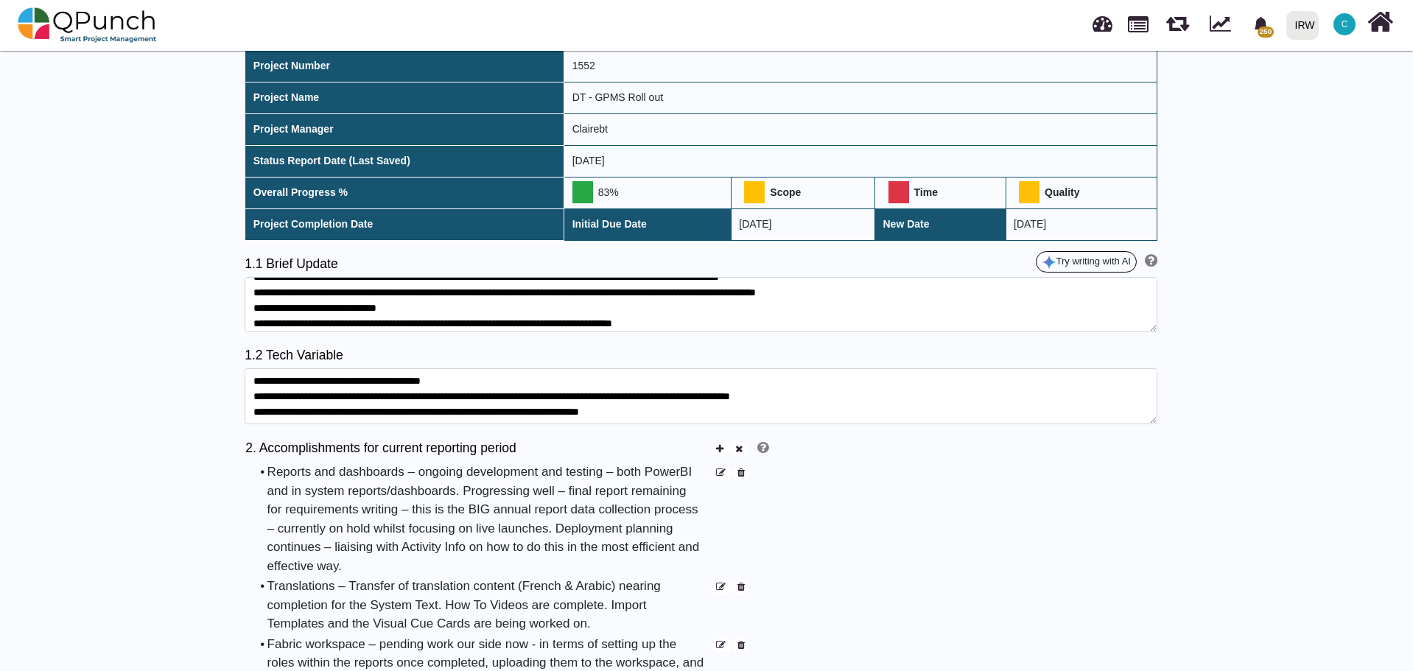
scroll to position [0, 0]
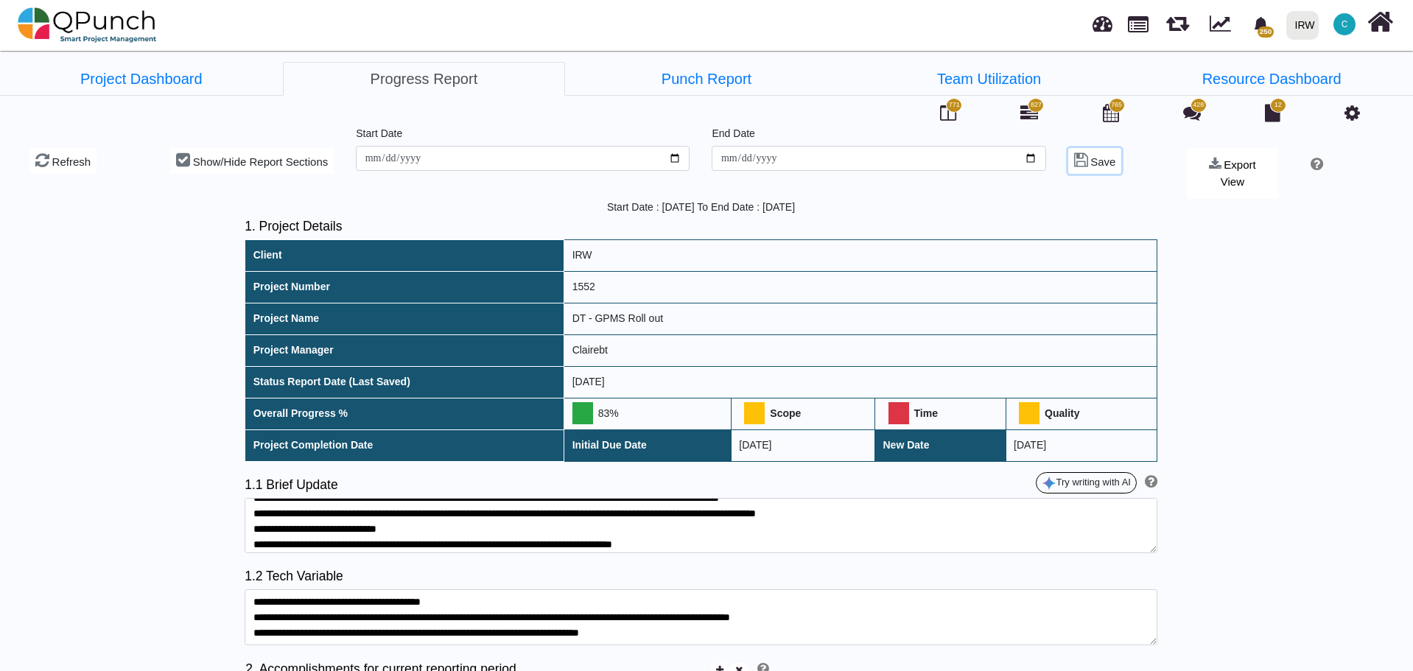
click at [1092, 163] on span "Save" at bounding box center [1102, 161] width 25 height 13
click at [1204, 201] on link "PDF" at bounding box center [1224, 216] width 74 height 30
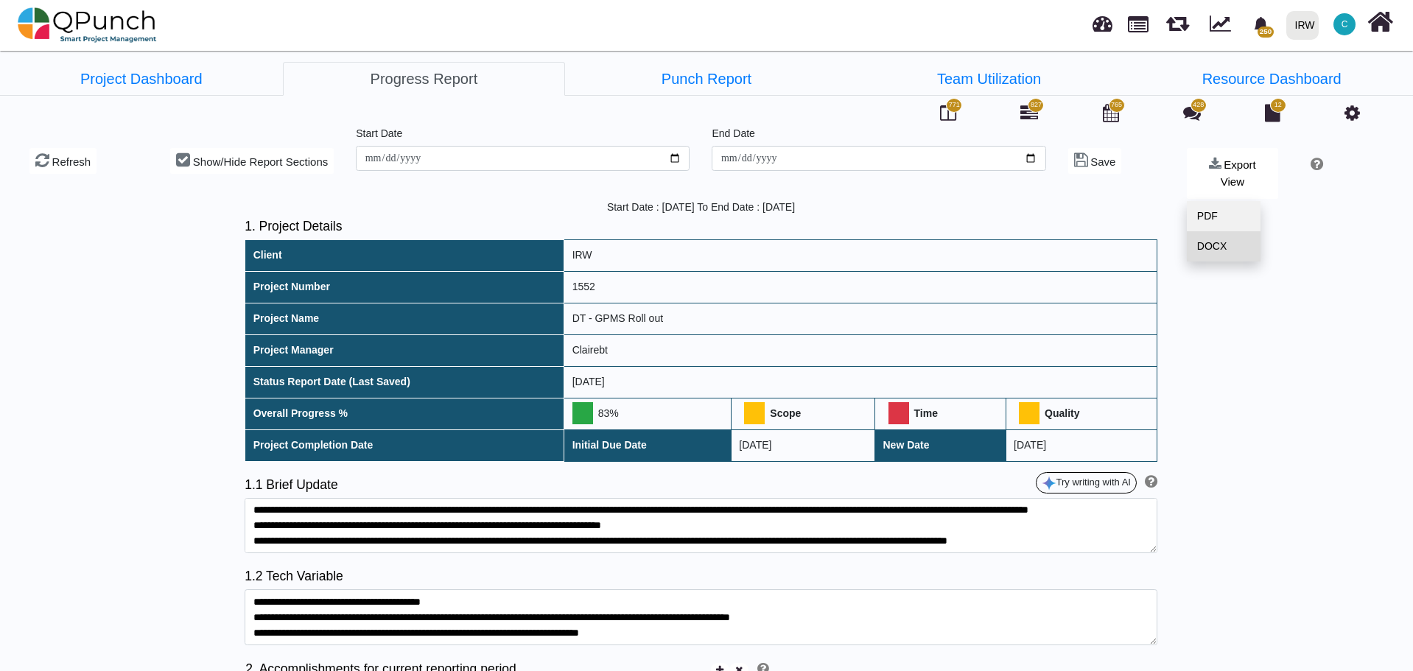
click at [1218, 235] on link "DOCX" at bounding box center [1224, 246] width 74 height 30
